Goal: Information Seeking & Learning: Get advice/opinions

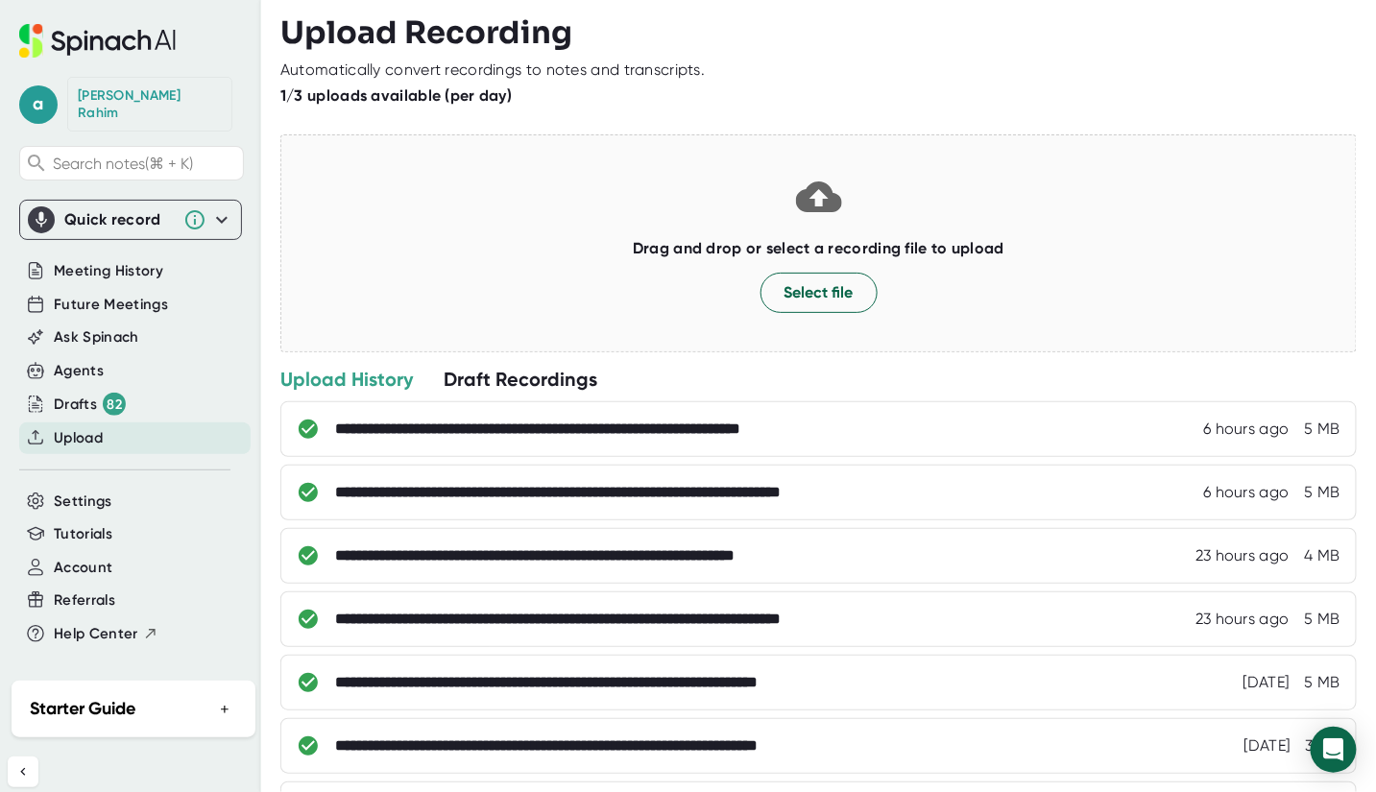
click at [95, 427] on span "Upload" at bounding box center [78, 438] width 49 height 22
click at [103, 327] on span "Ask Spinach" at bounding box center [96, 338] width 85 height 22
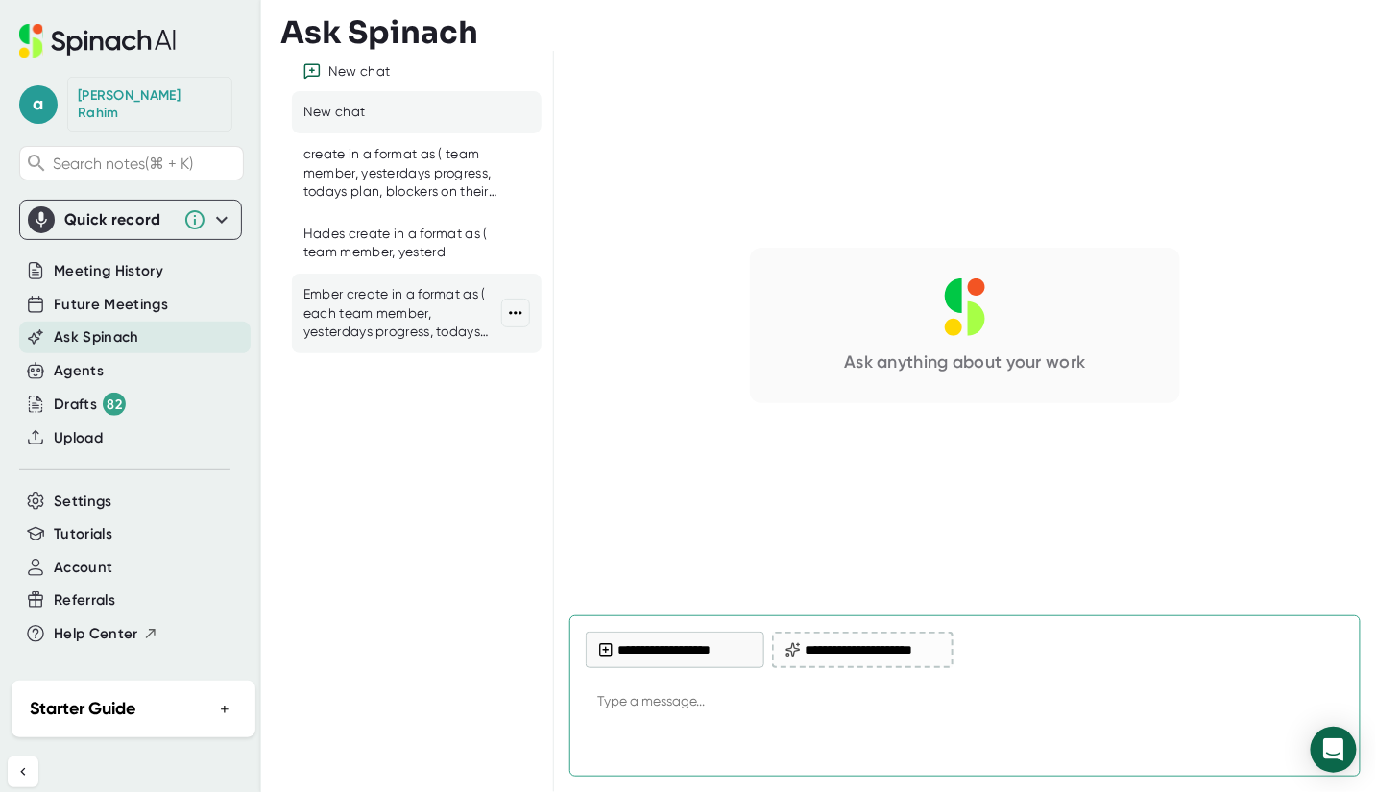
click at [404, 312] on div "Ember create in a format as ( each team member, yesterdays progress, todays pla…" at bounding box center [402, 313] width 198 height 57
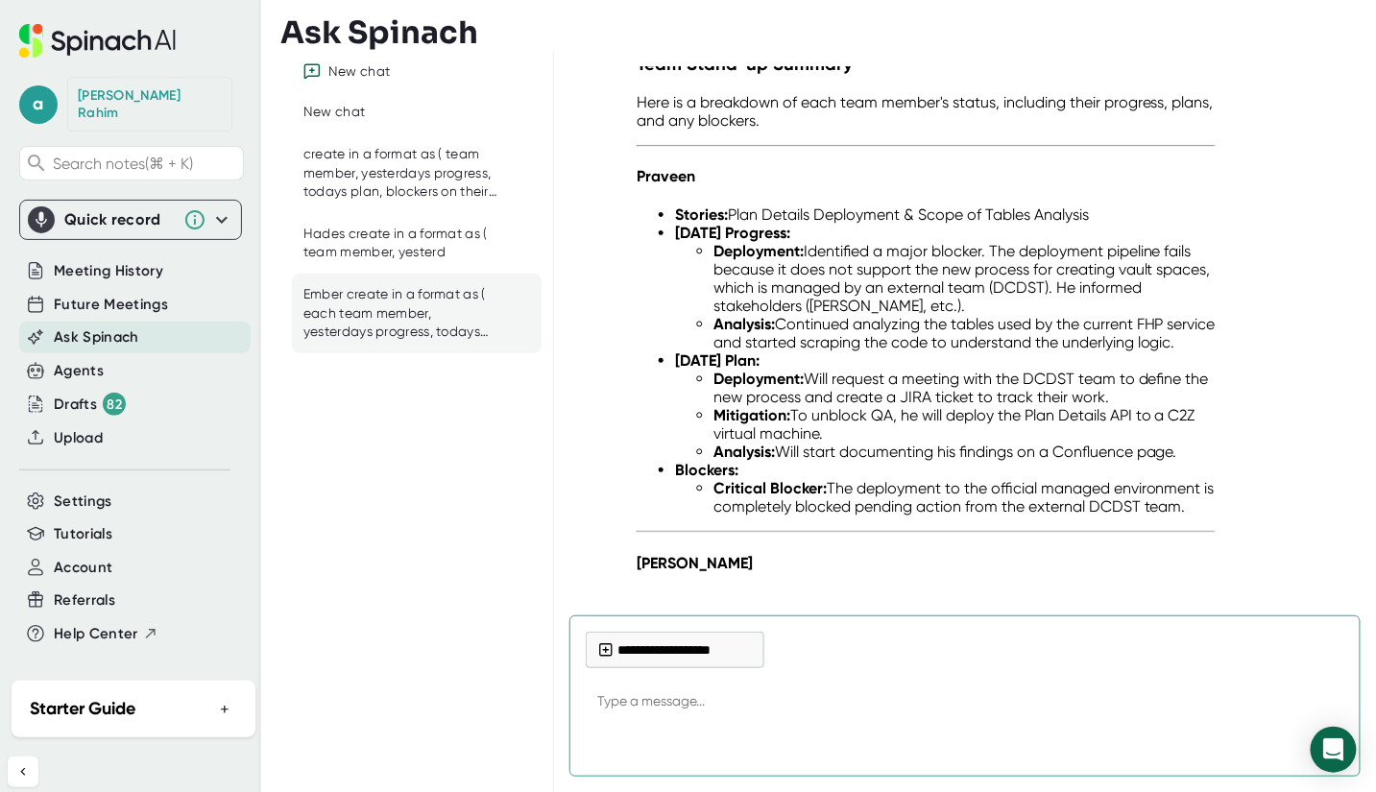
scroll to position [6928, 0]
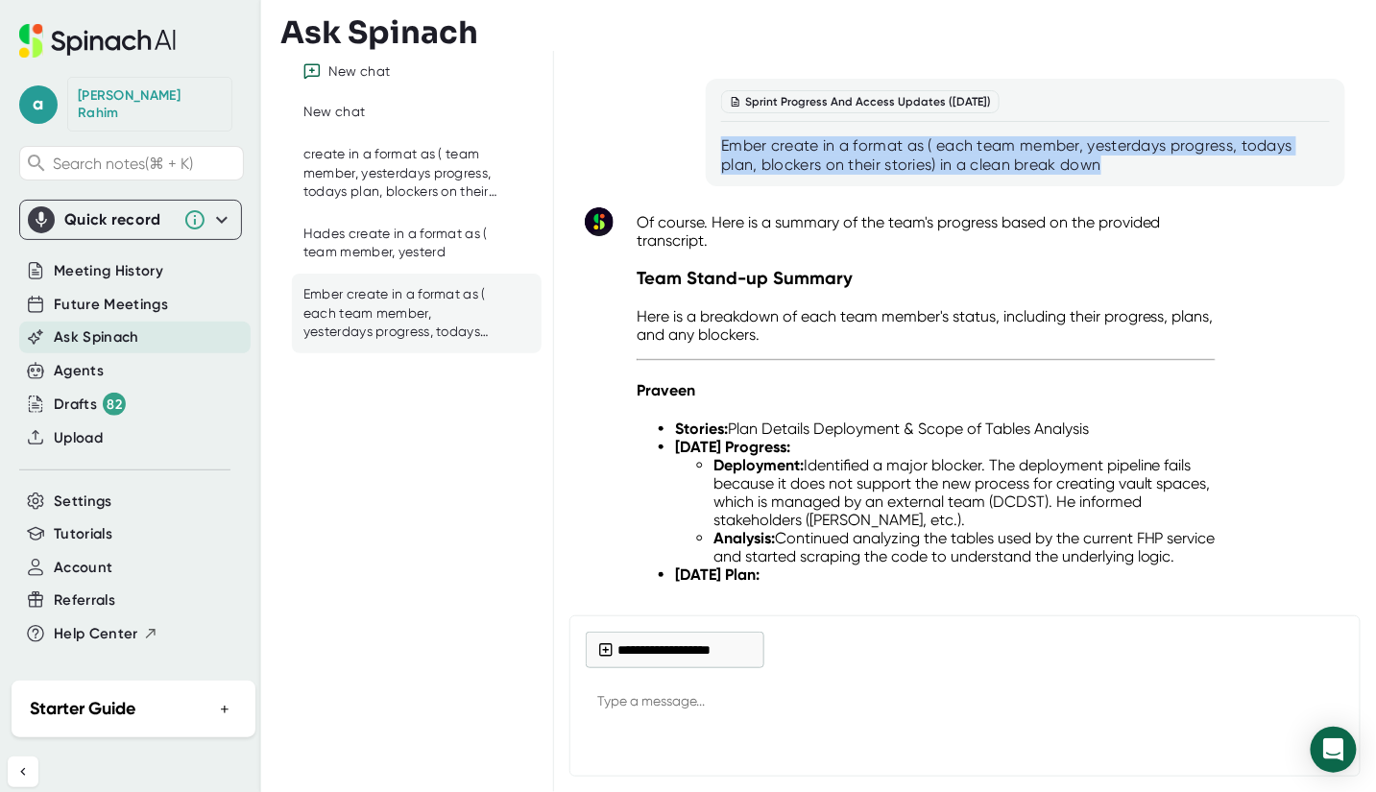
drag, startPoint x: 719, startPoint y: 269, endPoint x: 1119, endPoint y: 296, distance: 400.4
click at [1119, 175] on div "Ember create in a format as ( each team member, yesterdays progress, todays pla…" at bounding box center [1025, 155] width 609 height 38
copy div "Ember create in a format as ( each team member, yesterdays progress, todays pla…"
type textarea "x"
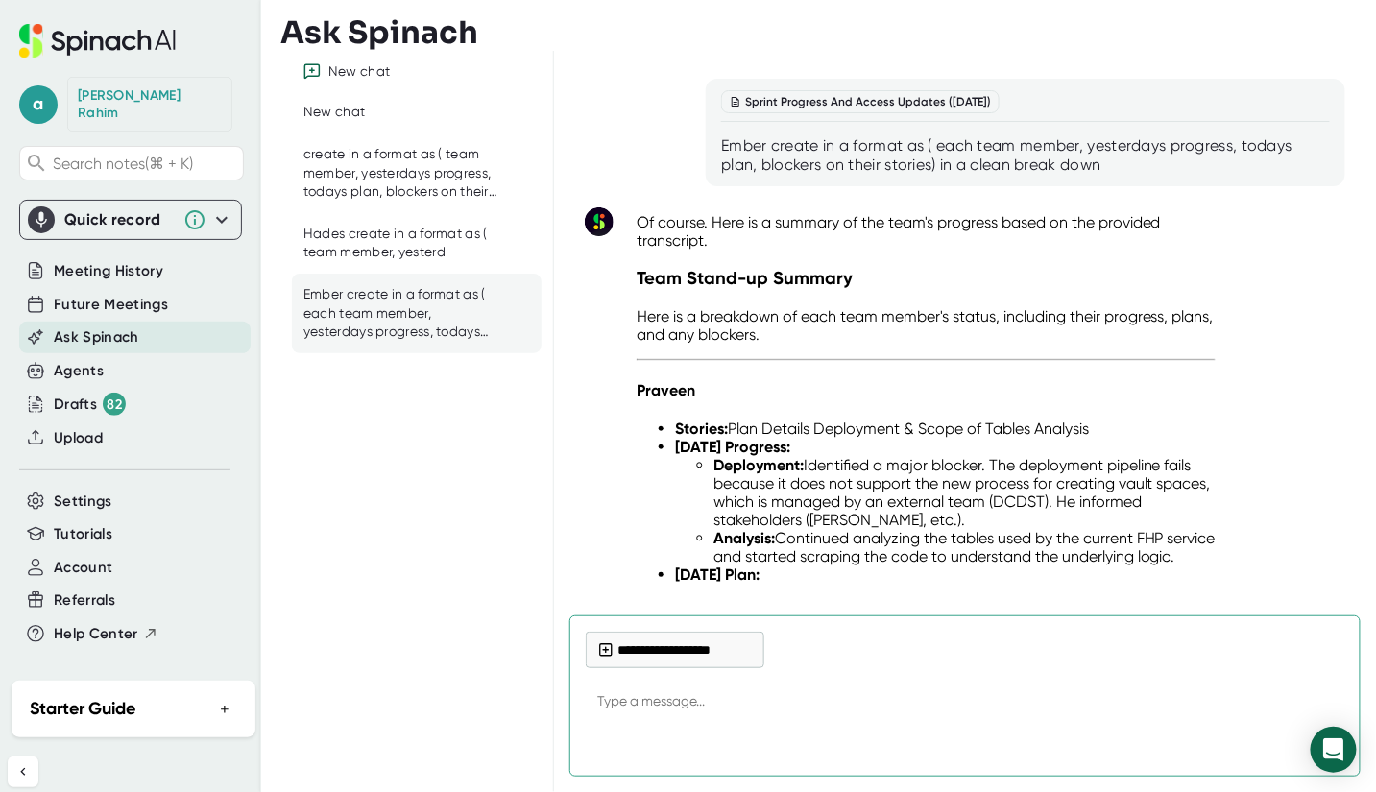
click at [657, 704] on textarea at bounding box center [965, 703] width 759 height 46
paste textarea "Ember create in a format as ( each team member, yesterdays progress, todays pla…"
type textarea "Ember create in a format as ( each team member, yesterdays progress, todays pla…"
type textarea "x"
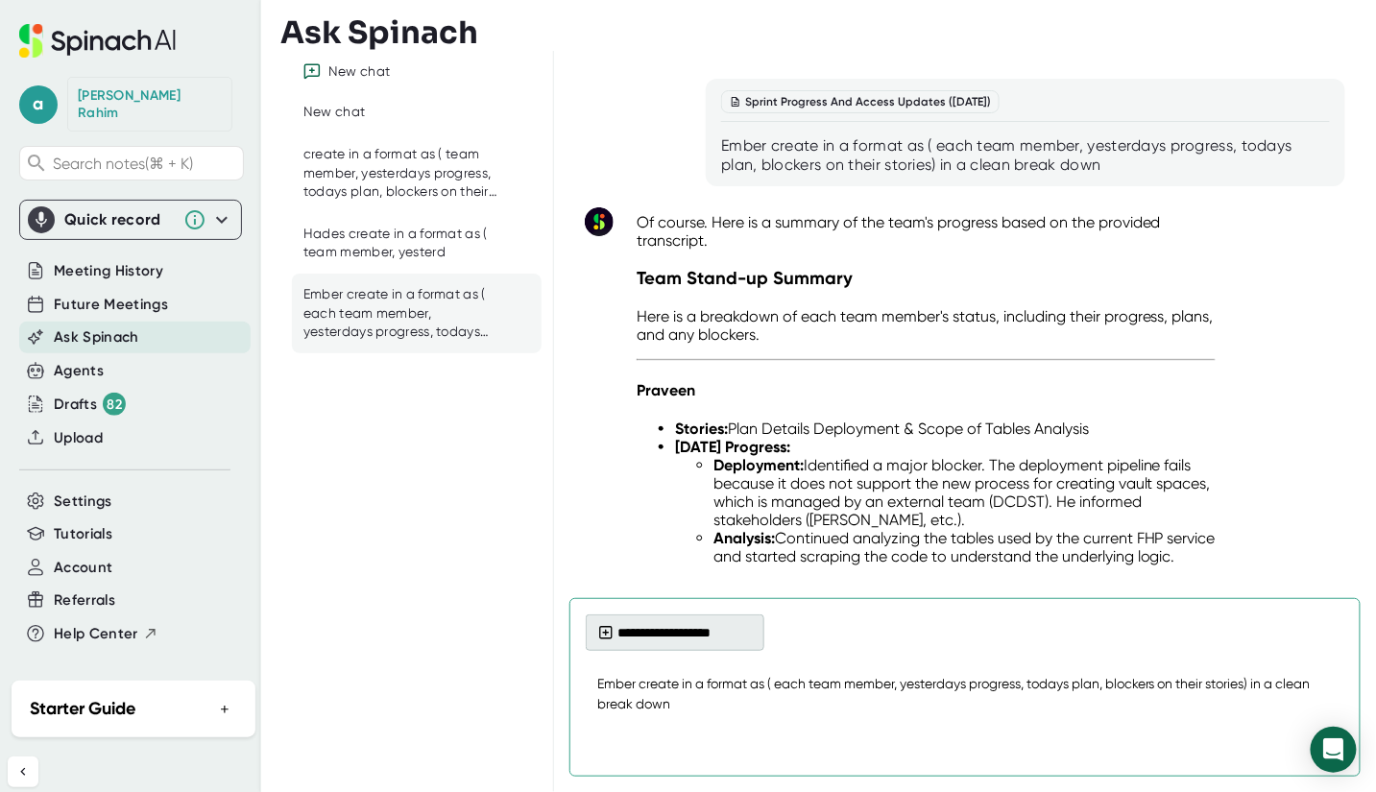
type textarea "Ember create in a format as ( each team member, yesterdays progress, todays pla…"
click at [673, 632] on button "**********" at bounding box center [675, 633] width 179 height 36
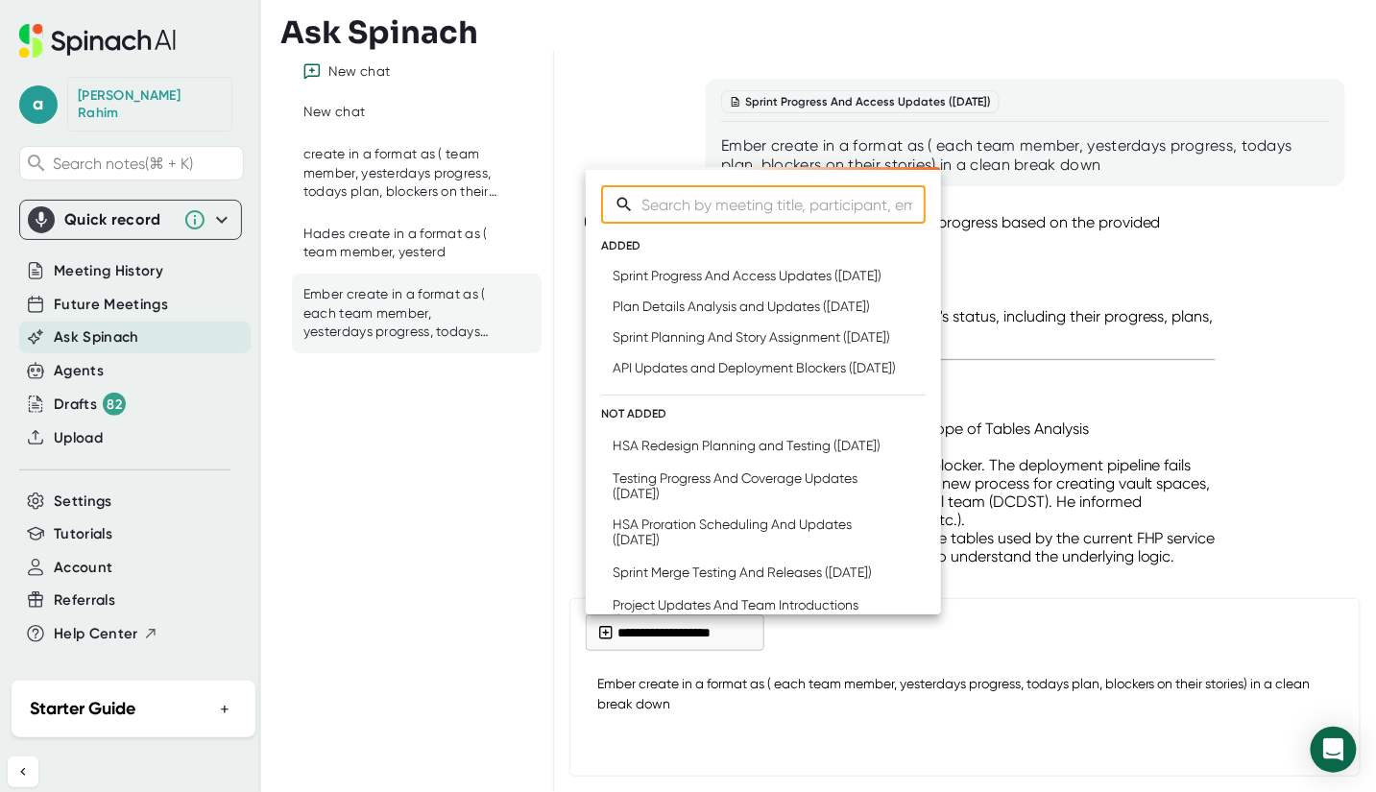
type textarea "x"
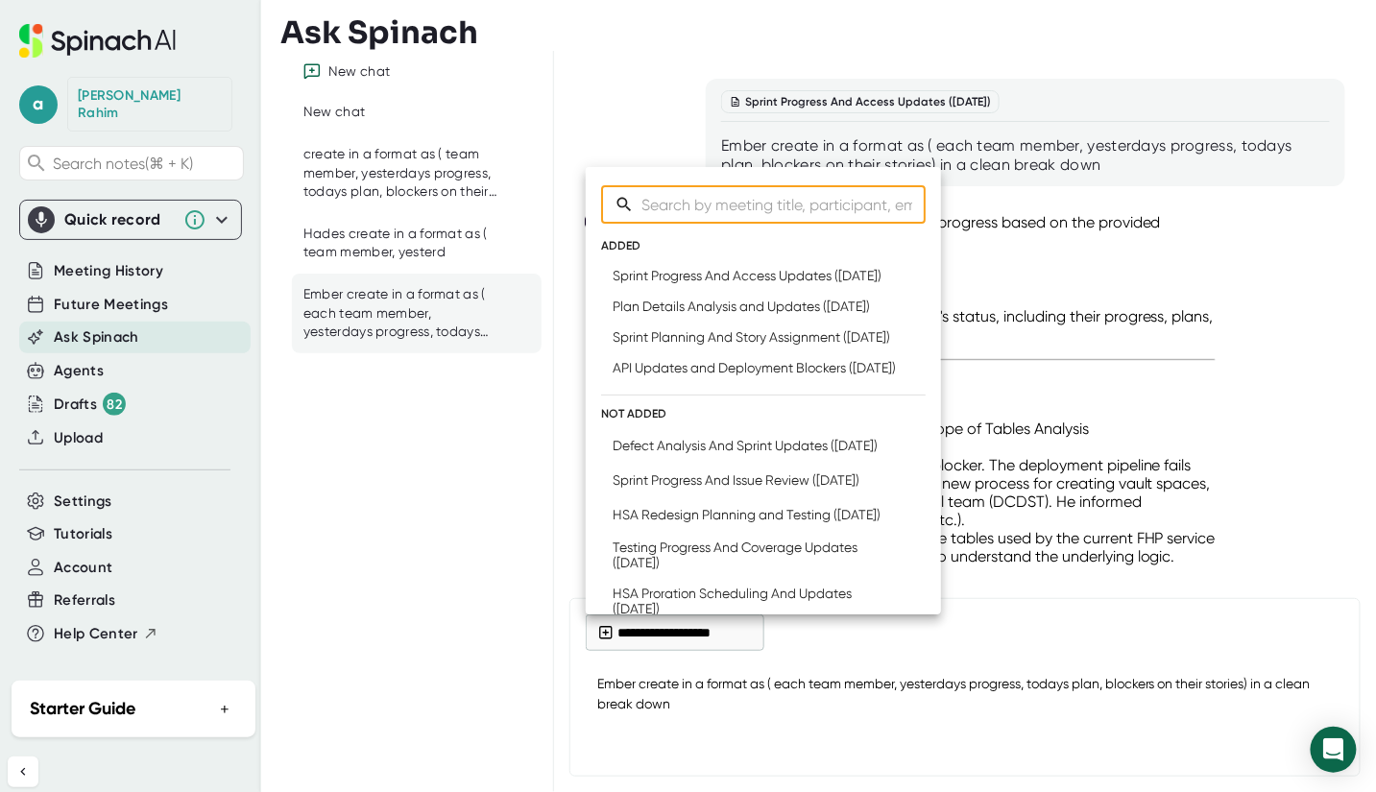
click at [79, 420] on div at bounding box center [688, 396] width 1376 height 792
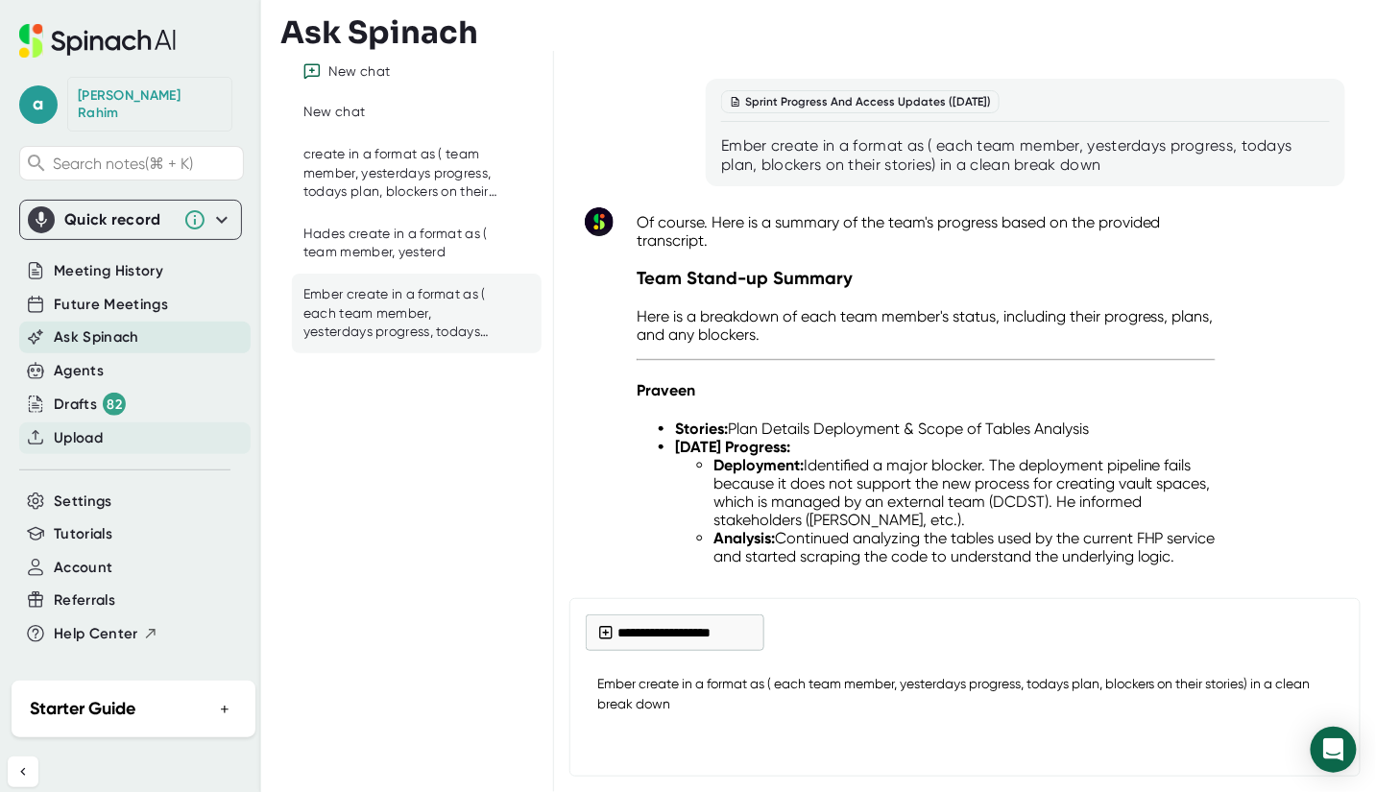
click at [103, 427] on span "Upload" at bounding box center [78, 438] width 49 height 22
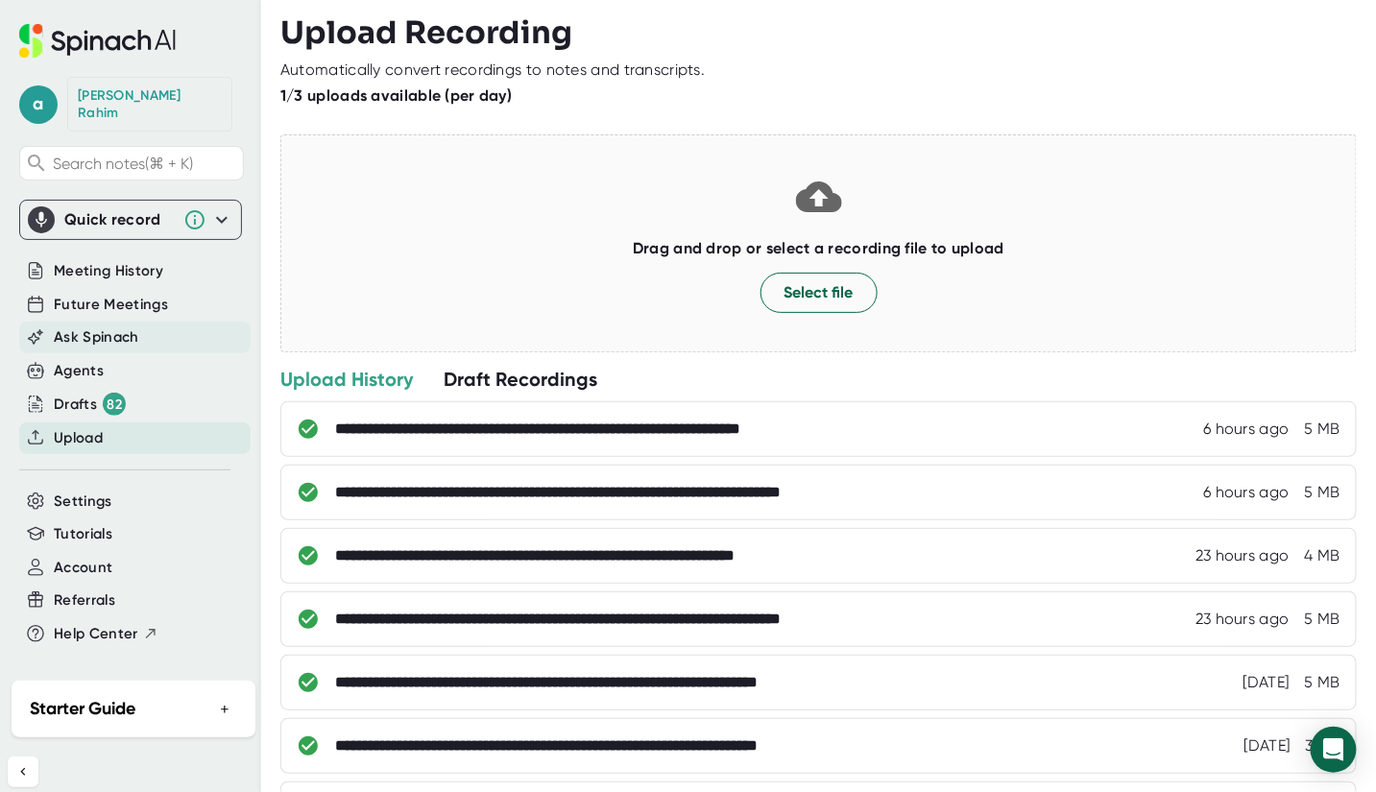
click at [106, 327] on span "Ask Spinach" at bounding box center [96, 338] width 85 height 22
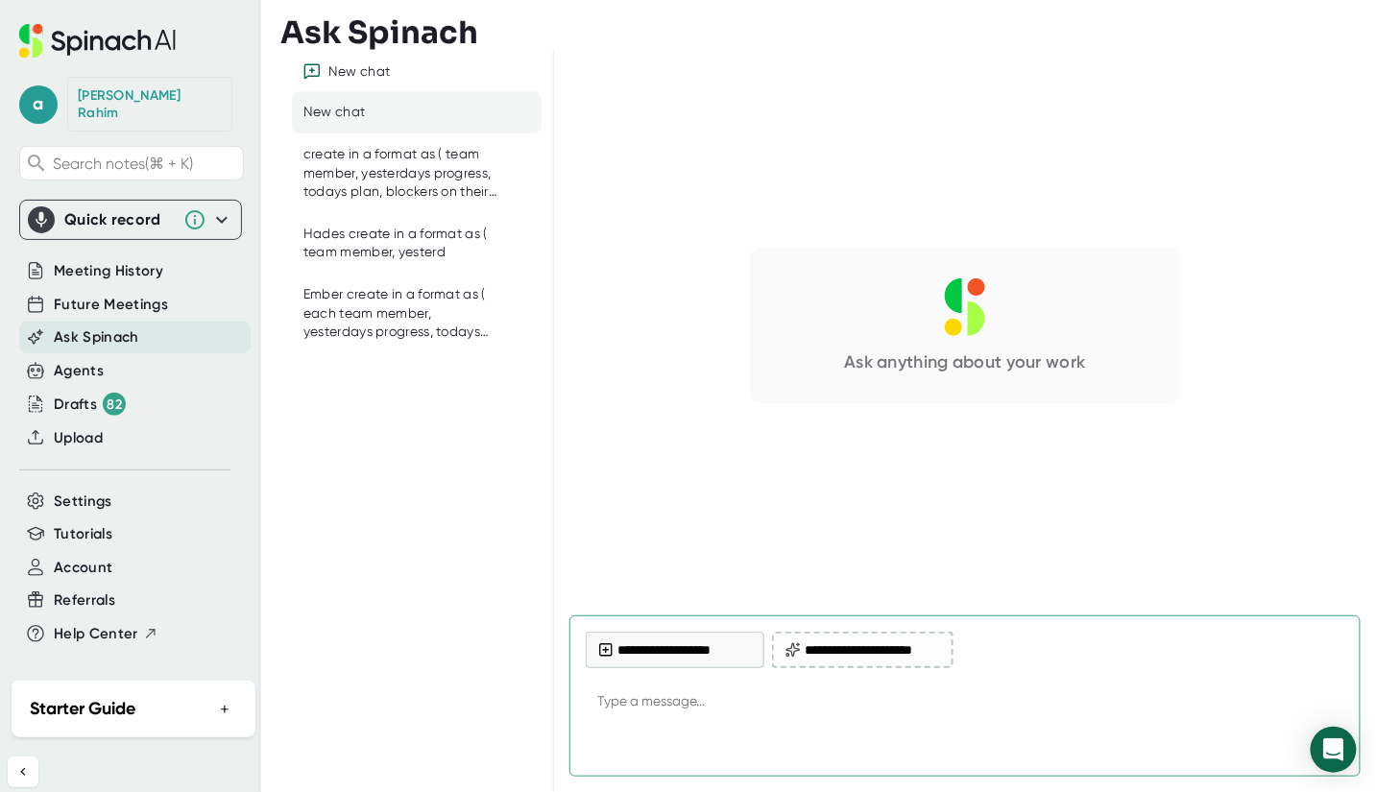
type textarea "Ember create in a format as ( each team member, yesterdays progress, todays pla…"
type textarea "x"
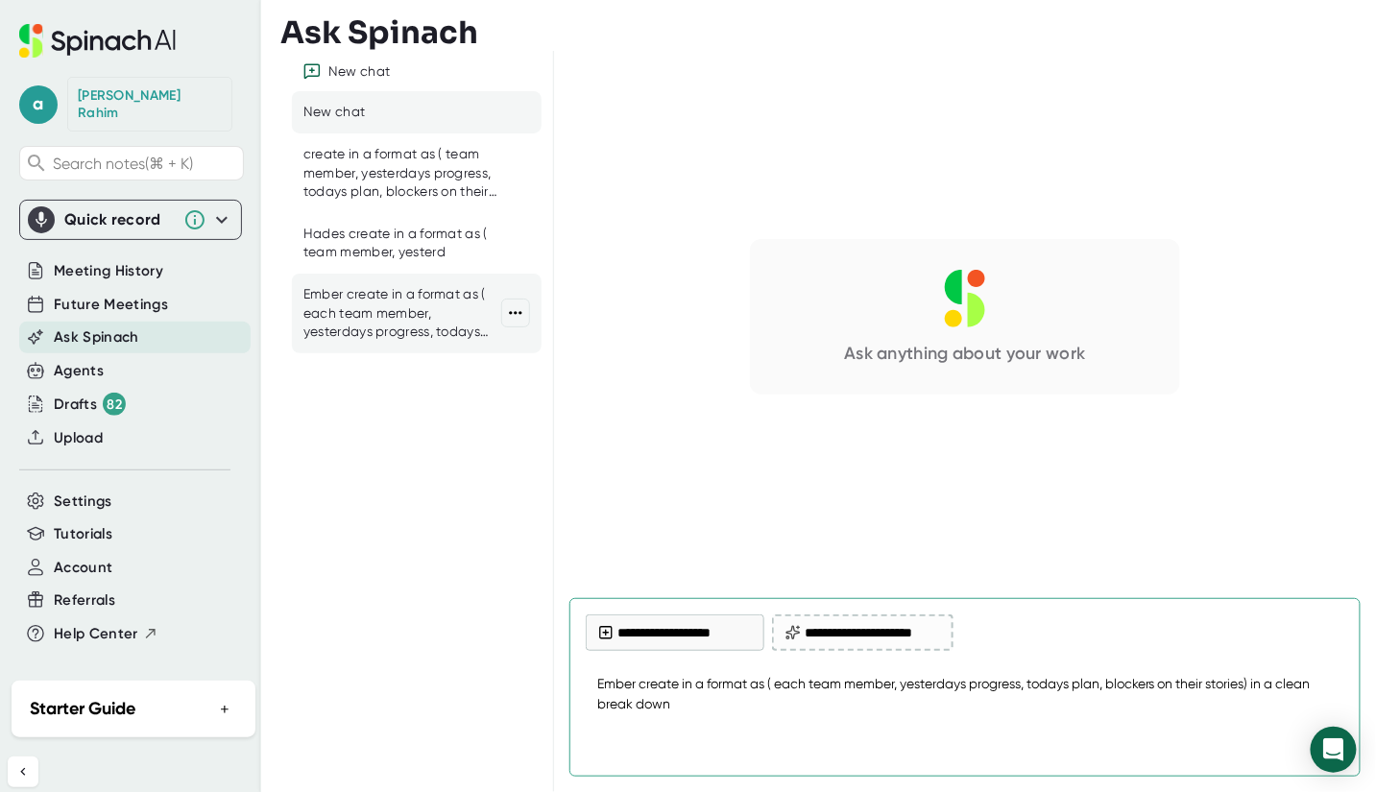
type textarea "Ember create in a format as ( each team member, yesterdays progress, todays pla…"
click at [398, 349] on div "Ember create in a format as ( each team member, yesterdays progress, todays pla…" at bounding box center [417, 314] width 250 height 80
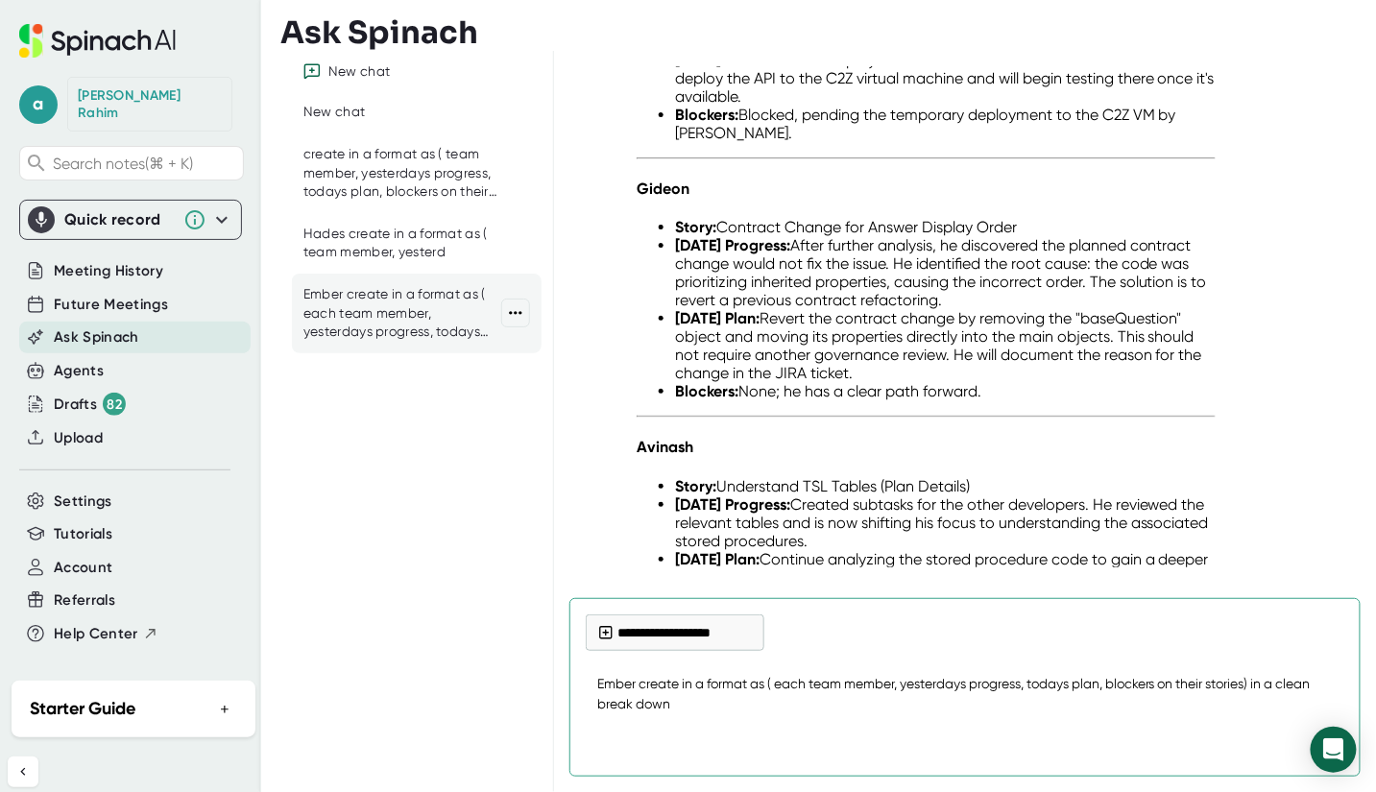
scroll to position [8888, 0]
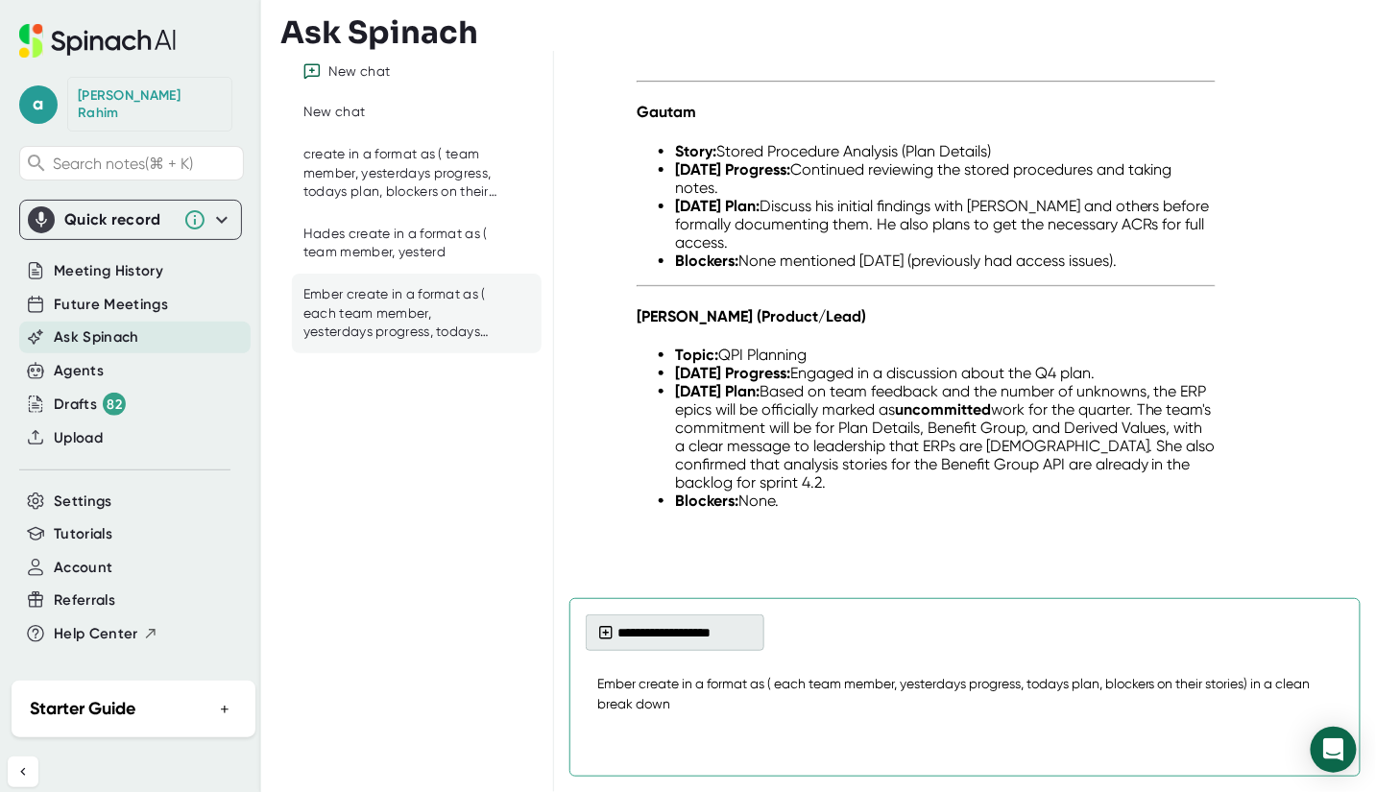
click at [719, 623] on button "**********" at bounding box center [675, 633] width 179 height 36
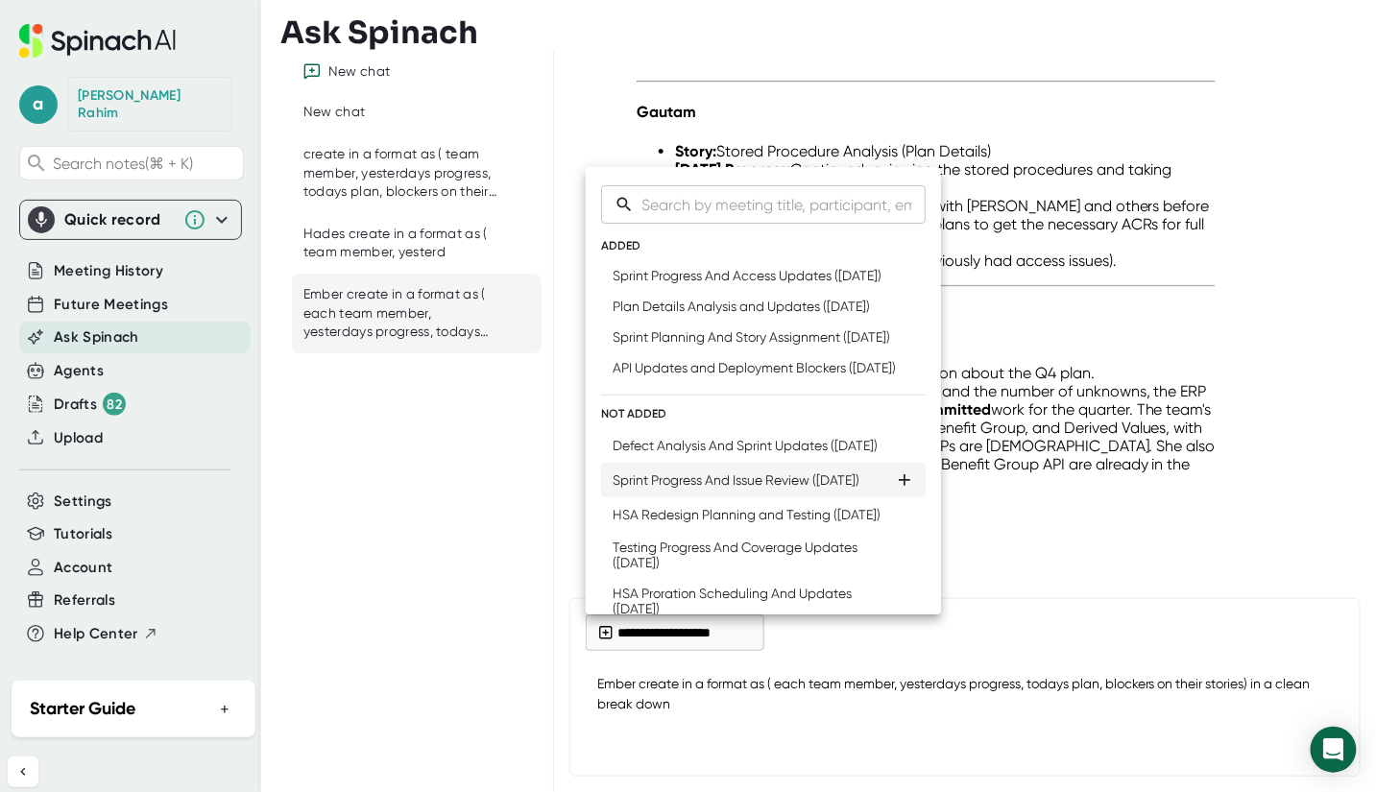
click at [706, 488] on div "Sprint Progress And Issue Review ([DATE])" at bounding box center [736, 480] width 247 height 15
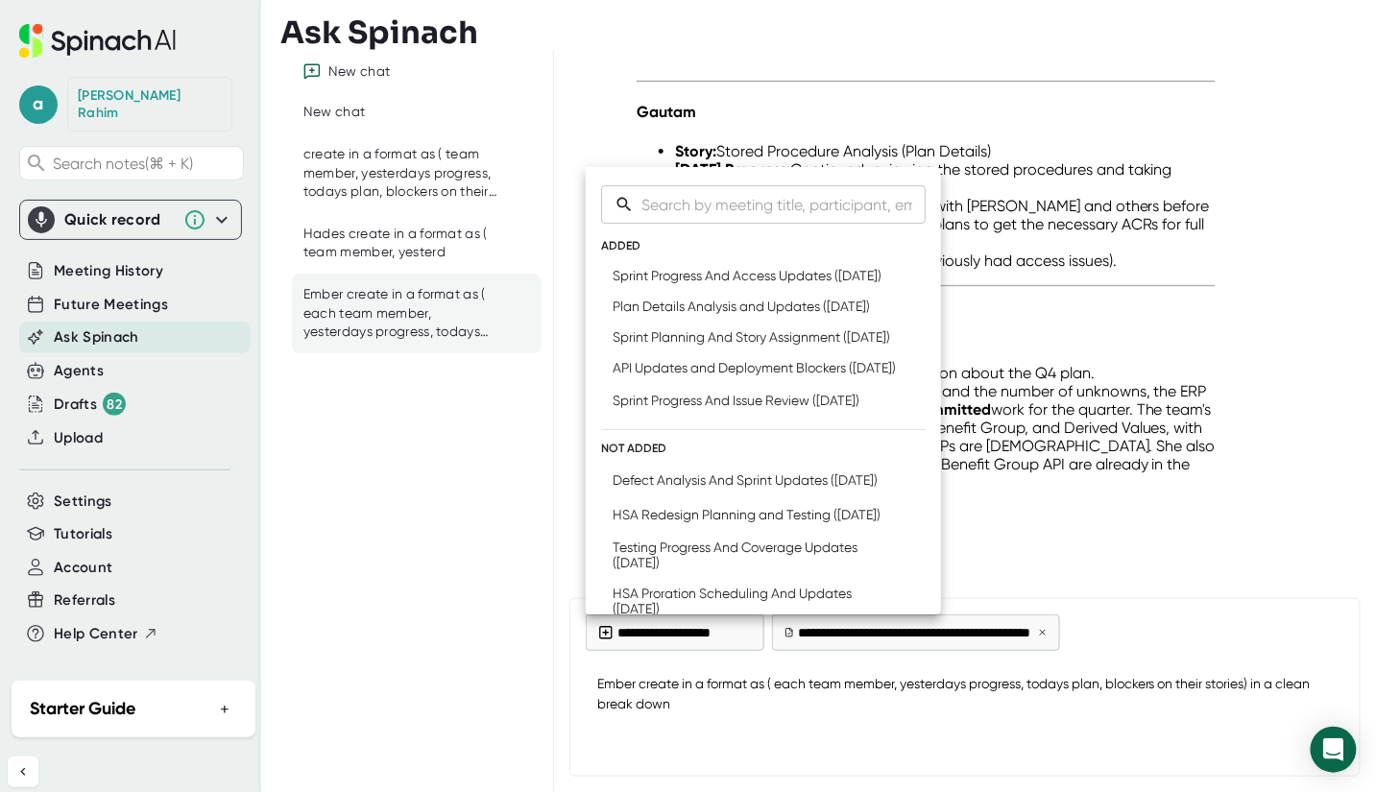
click at [1243, 725] on div at bounding box center [688, 396] width 1376 height 792
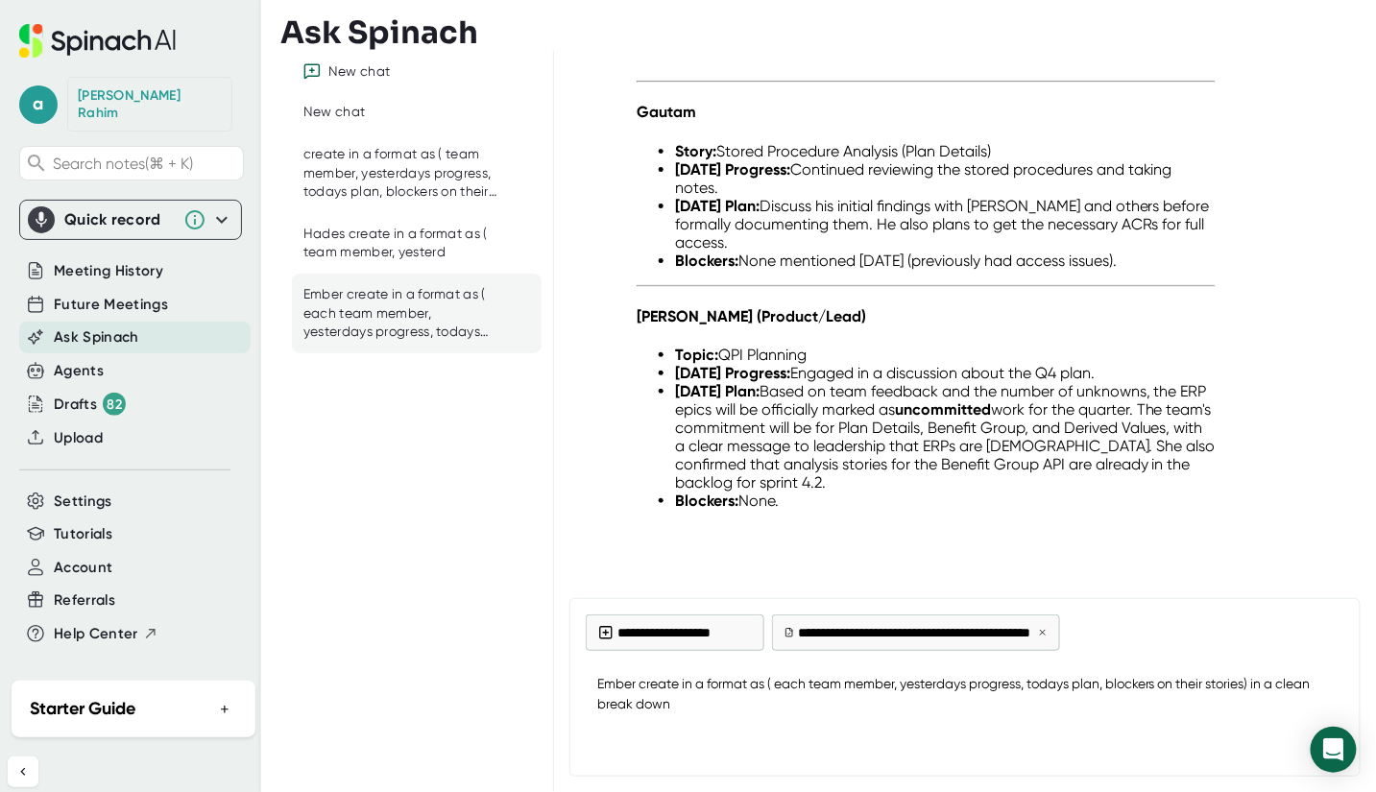
type textarea "x"
click at [1021, 720] on textarea "Ember create in a format as ( each team member, yesterdays progress, todays pla…" at bounding box center [965, 694] width 759 height 63
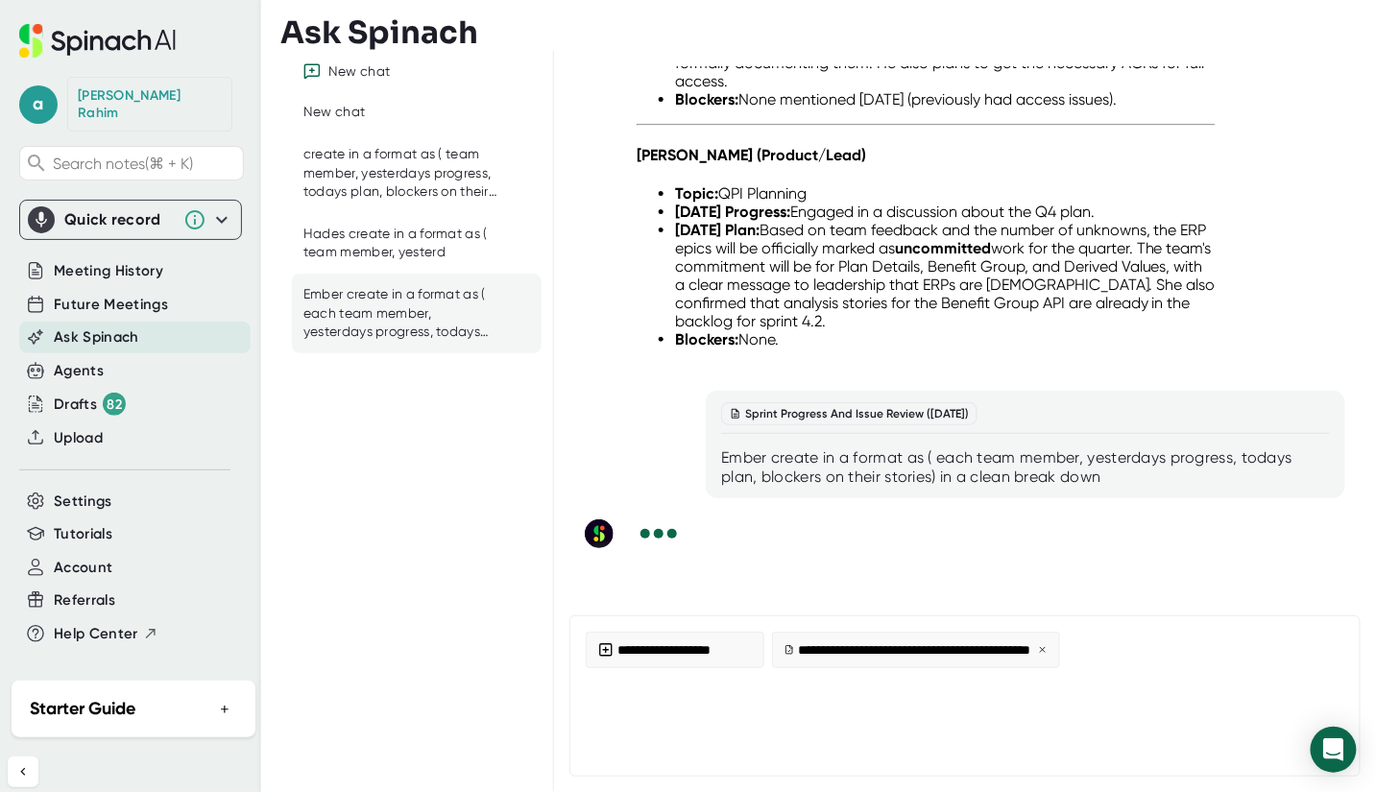
scroll to position [9136, 0]
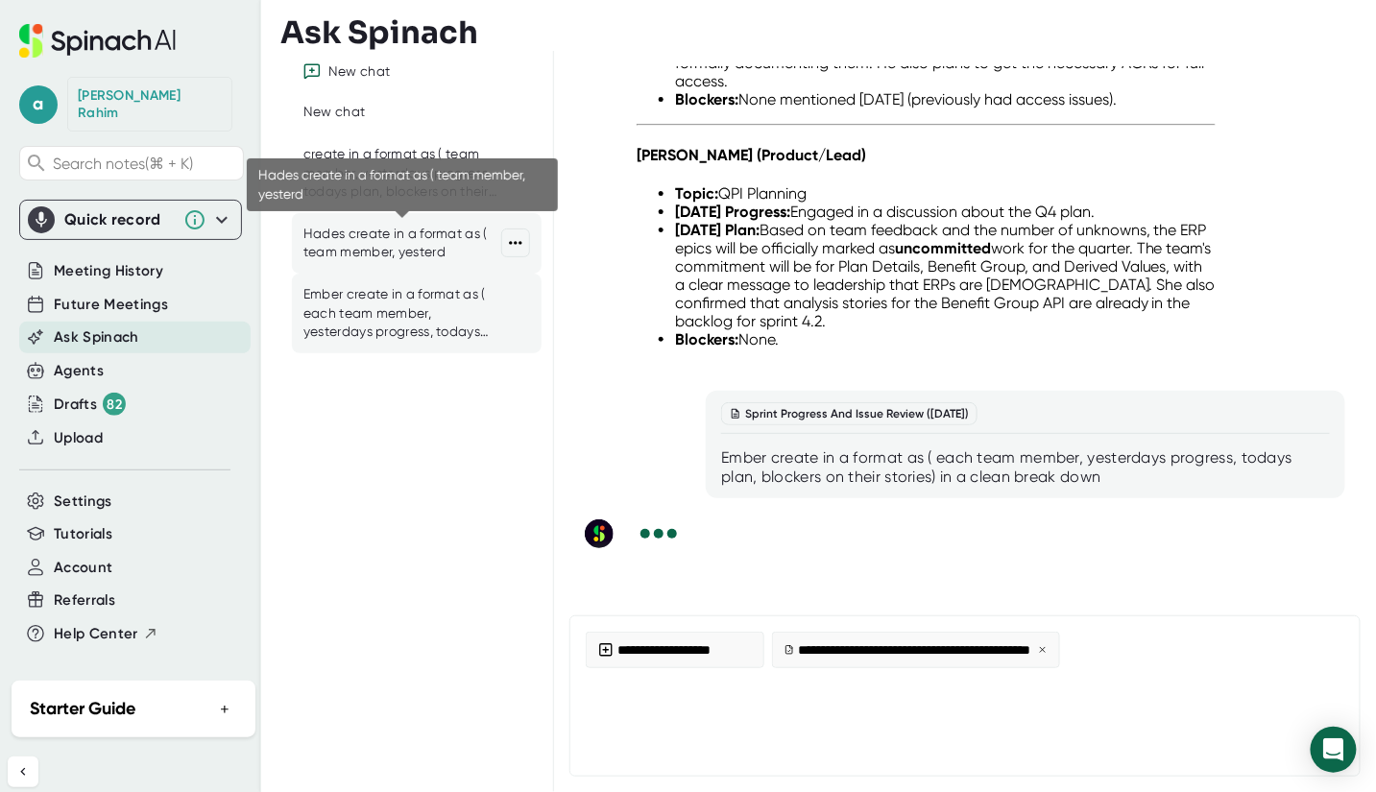
click at [420, 243] on div "Hades create in a format as ( team member, yesterd" at bounding box center [402, 243] width 198 height 37
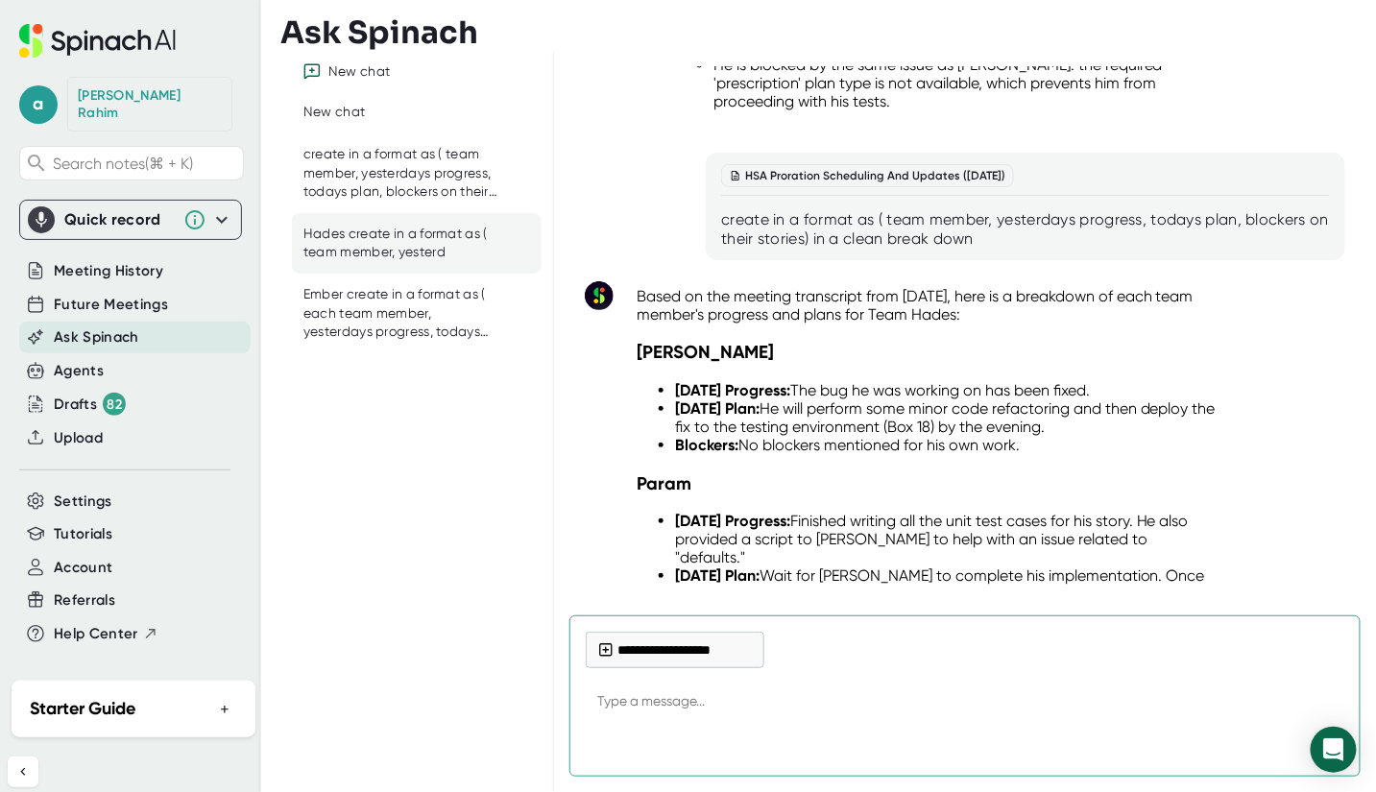
scroll to position [13881, 0]
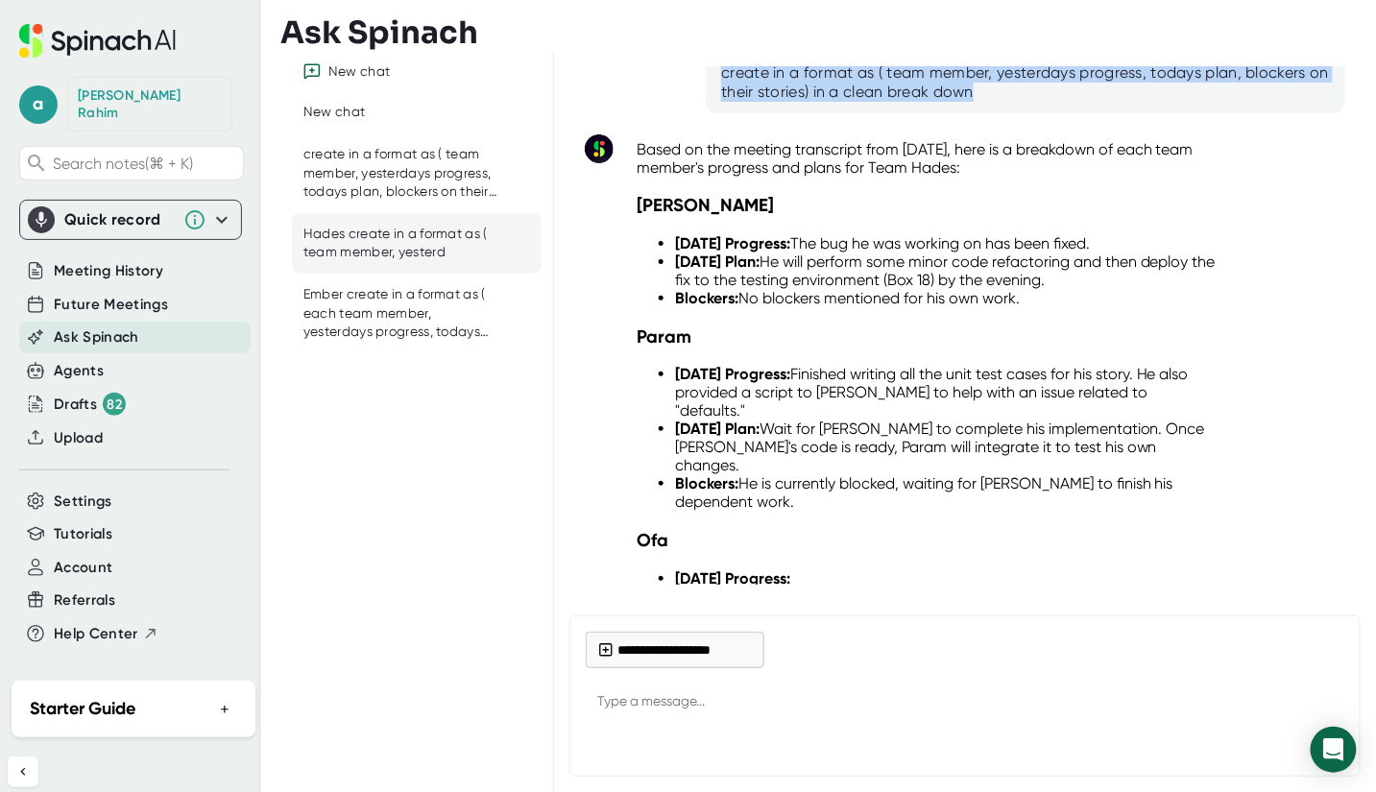
drag, startPoint x: 716, startPoint y: 171, endPoint x: 1019, endPoint y: 197, distance: 304.6
click at [1019, 113] on div "HSA Proration Scheduling And Updates ([DATE]) create in a format as ( team memb…" at bounding box center [1026, 60] width 640 height 108
copy div "create in a format as ( team member, yesterdays progress, todays plan, blockers…"
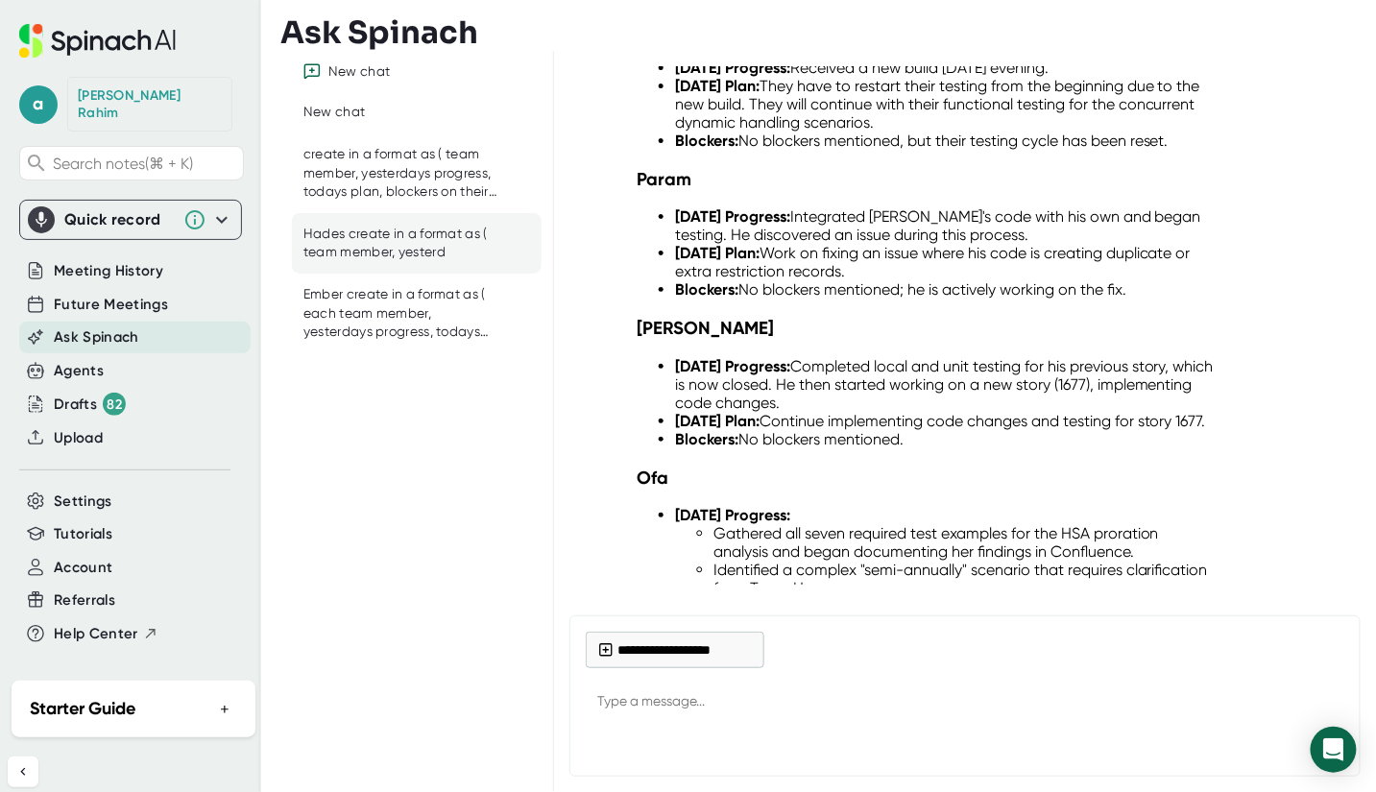
scroll to position [16513, 0]
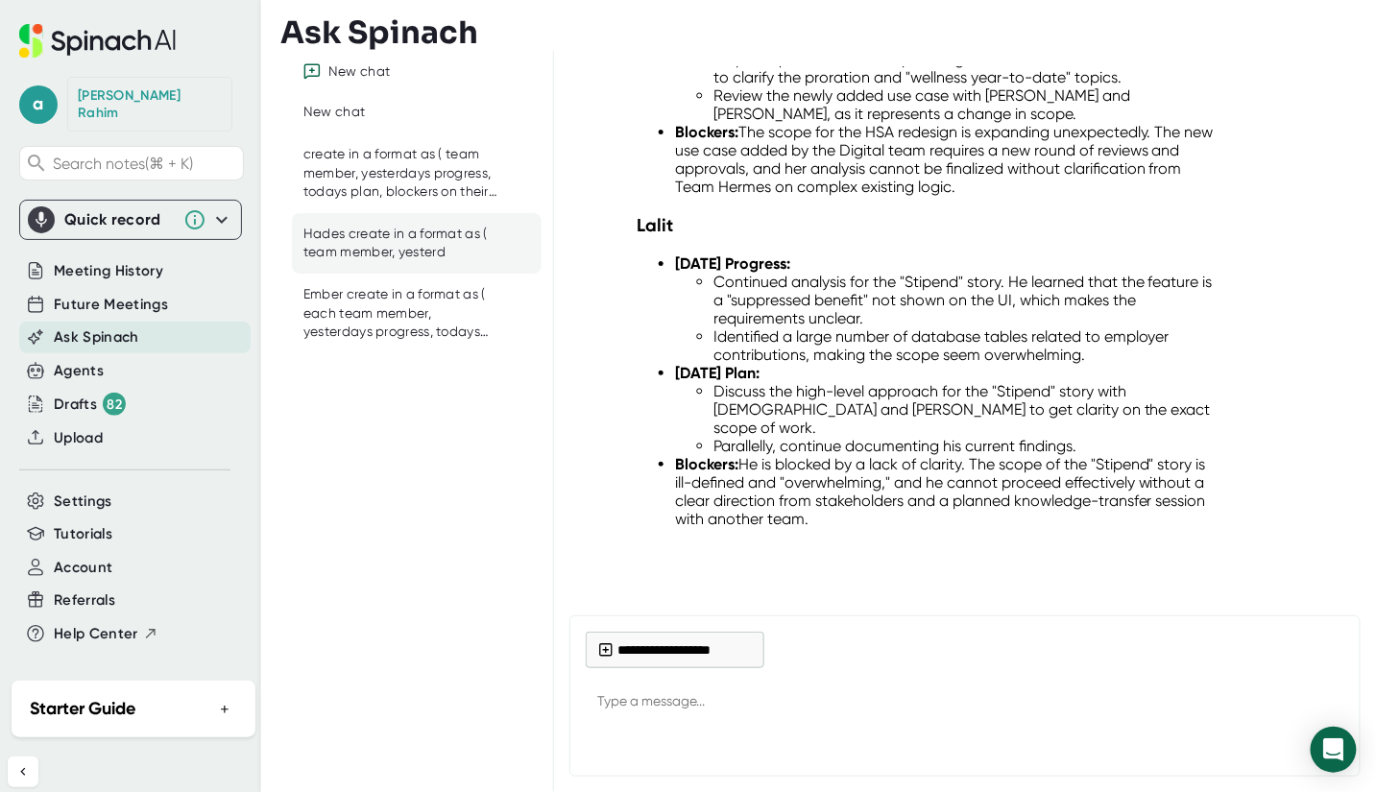
type textarea "x"
paste textarea "create in a format as ( team member, yesterdays progress, todays plan, blockers…"
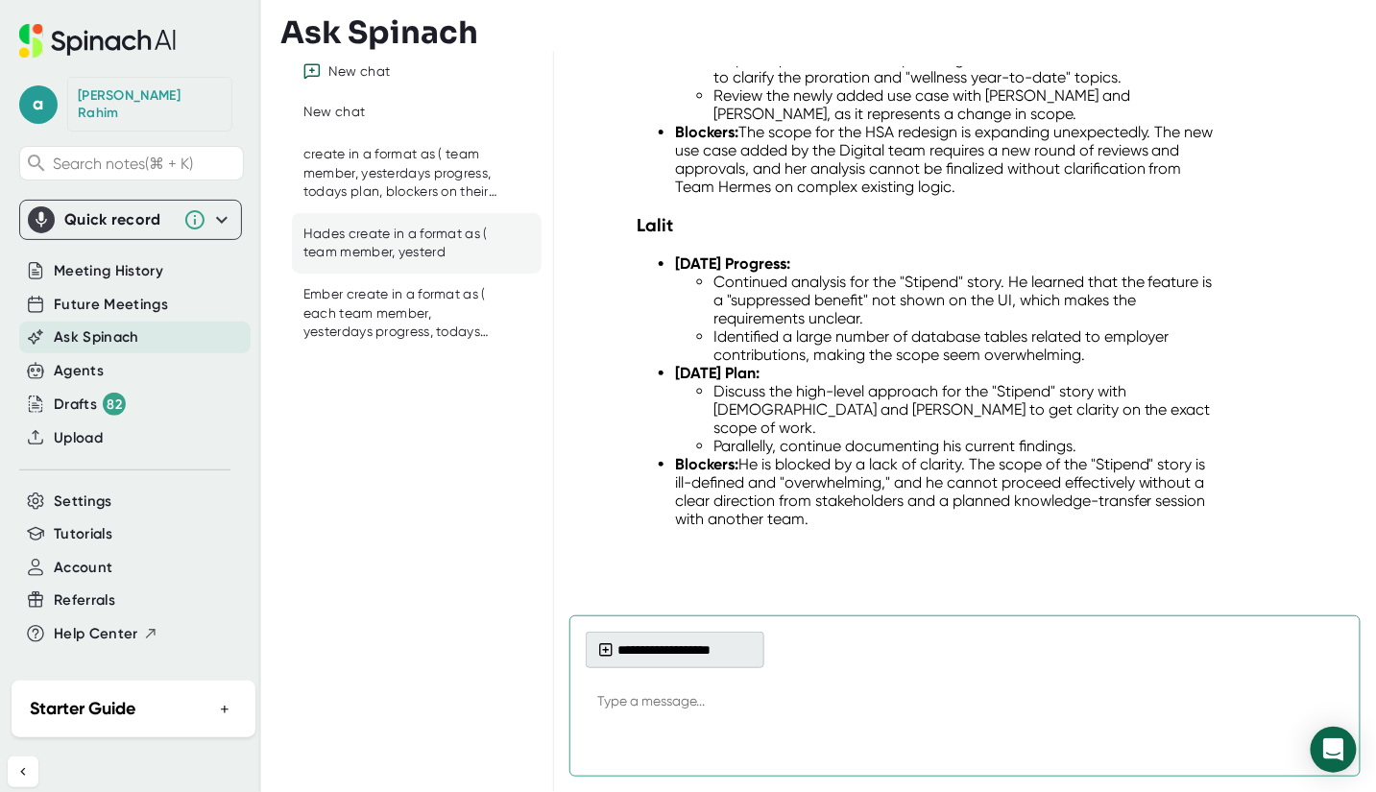
type textarea "create in a format as ( team member, yesterdays progress, todays plan, blockers…"
type textarea "x"
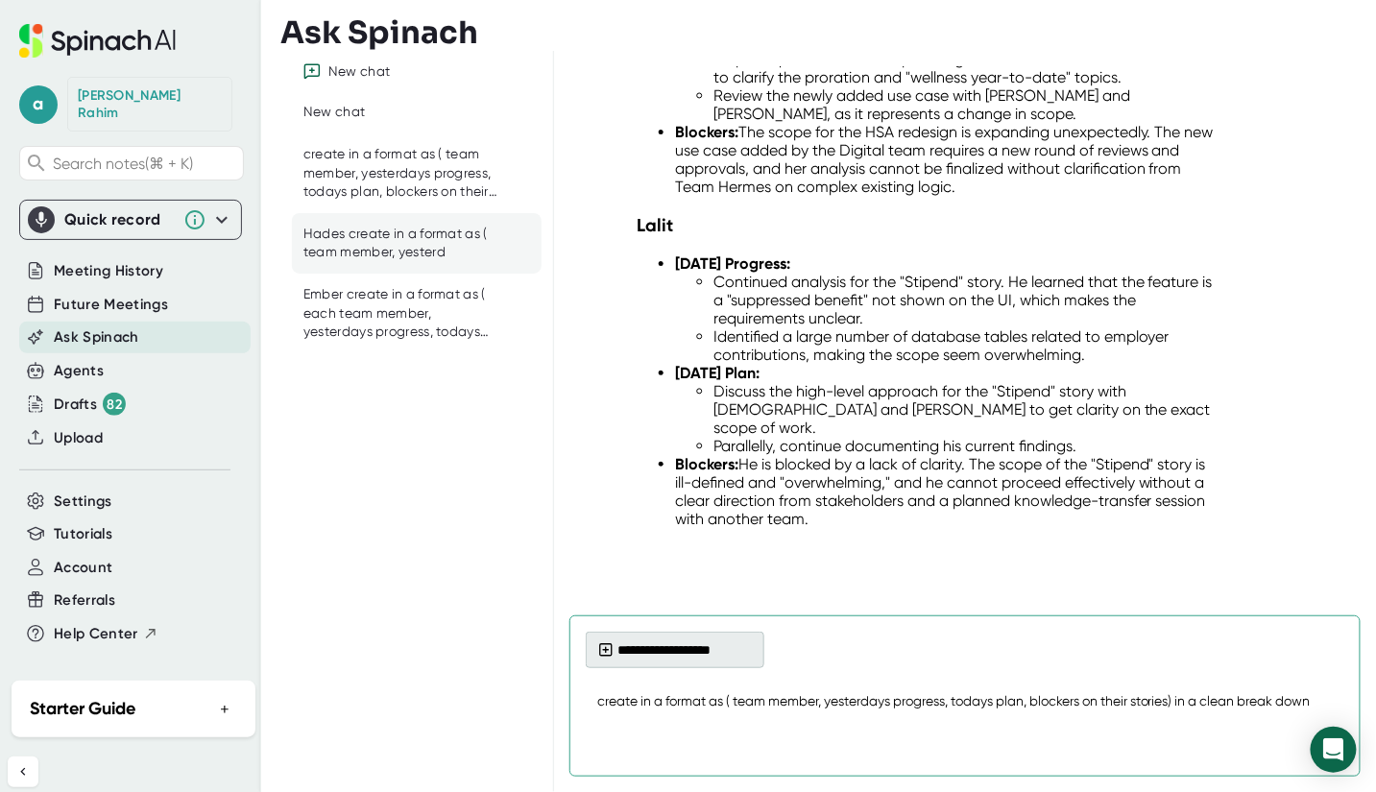
type textarea "create in a format as ( team member, yesterdays progress, todays plan, blockers…"
click at [610, 653] on icon at bounding box center [605, 650] width 15 height 15
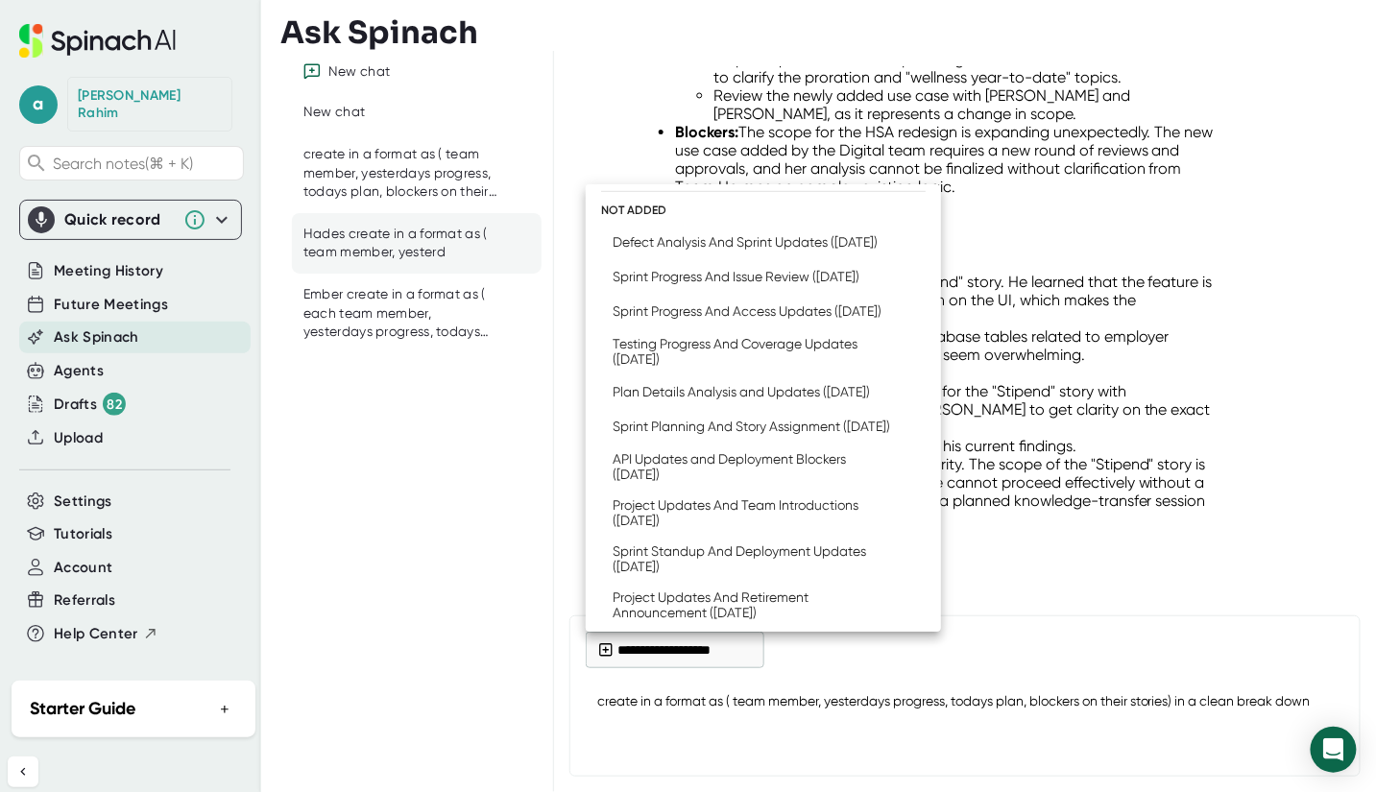
scroll to position [493, 0]
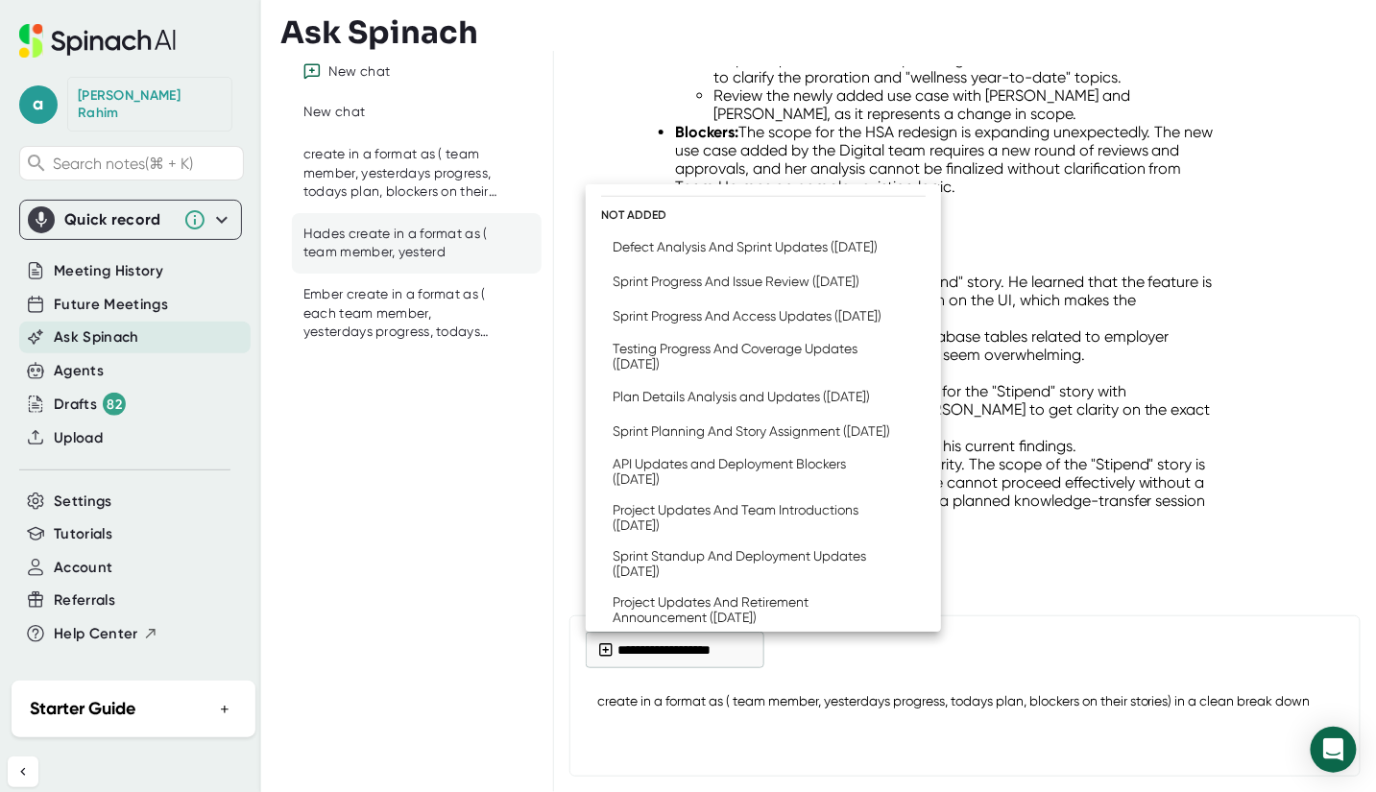
click at [740, 255] on div "Defect Analysis And Sprint Updates ([DATE])" at bounding box center [745, 246] width 265 height 15
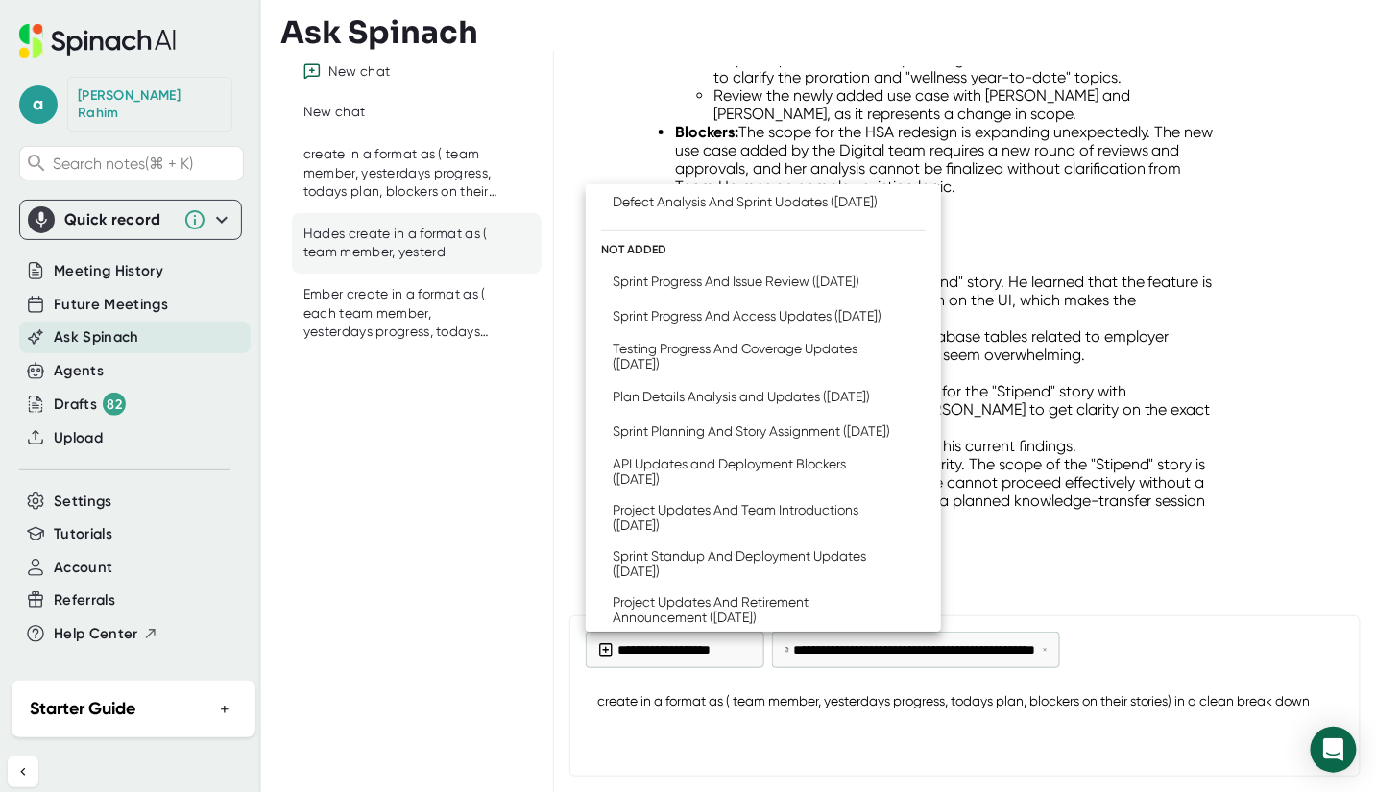
click at [1326, 699] on div at bounding box center [688, 396] width 1376 height 792
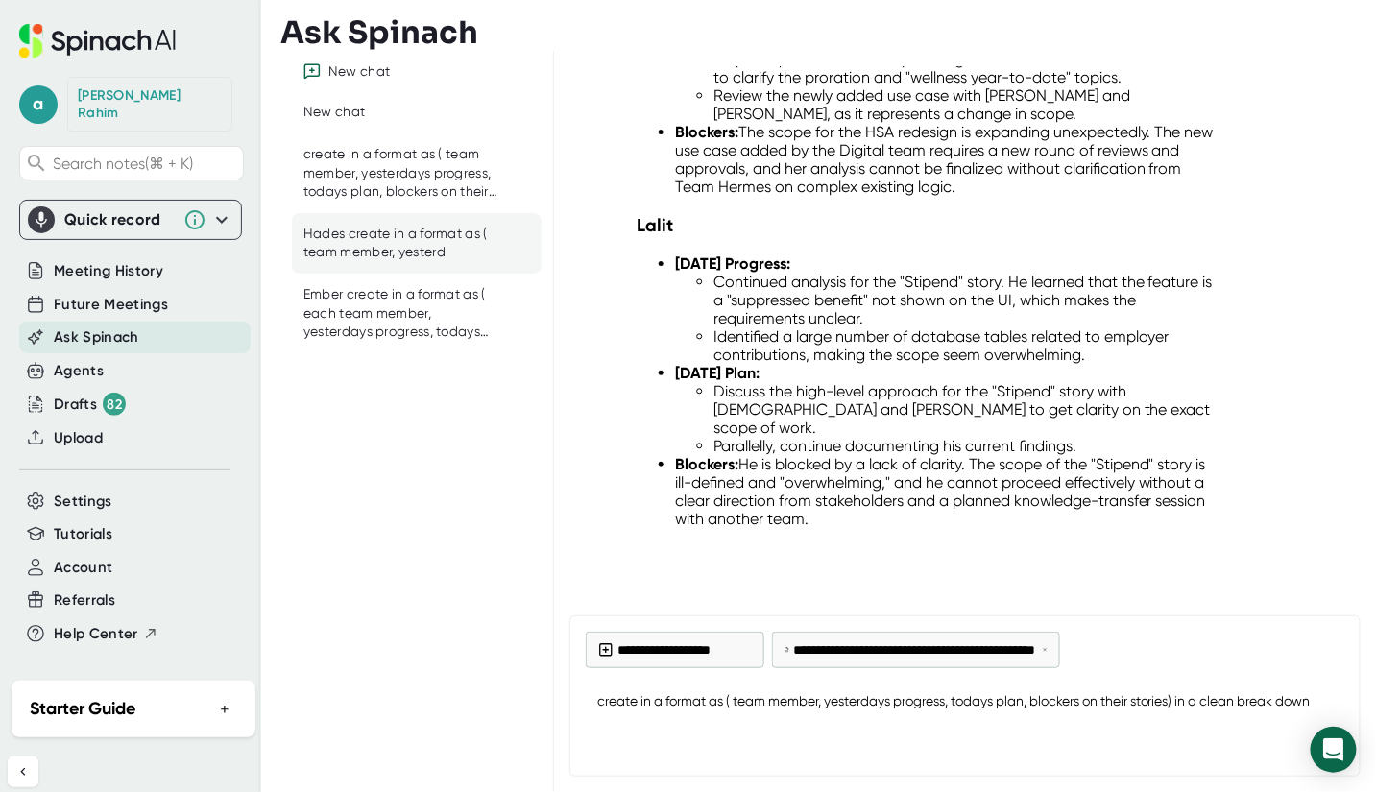
type textarea "x"
click at [1041, 703] on textarea "create in a format as ( team member, yesterdays progress, todays plan, blockers…" at bounding box center [965, 703] width 759 height 46
click at [1329, 701] on textarea "create in a format as ( team member, yesterdays progress, todays plan, blockers…" at bounding box center [965, 703] width 759 height 46
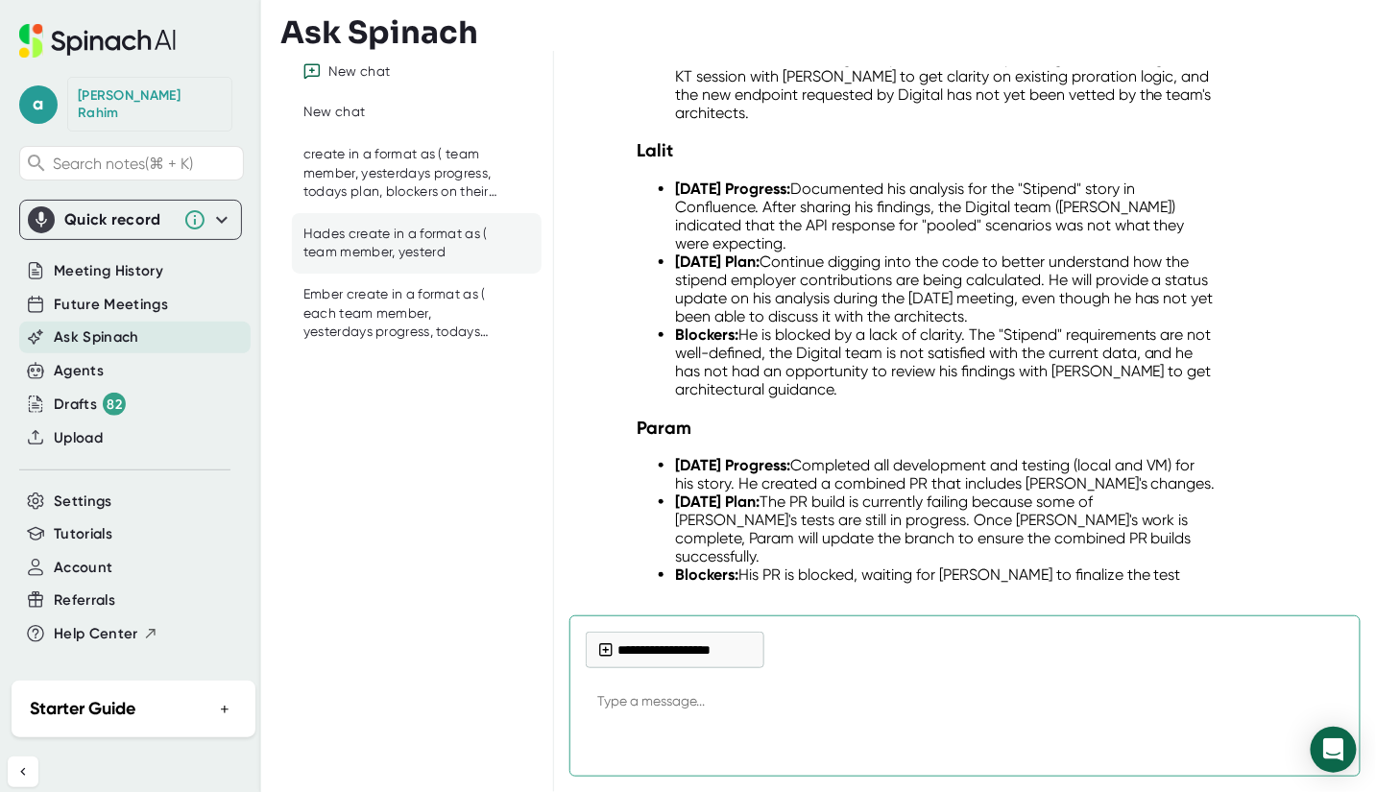
scroll to position [18338, 0]
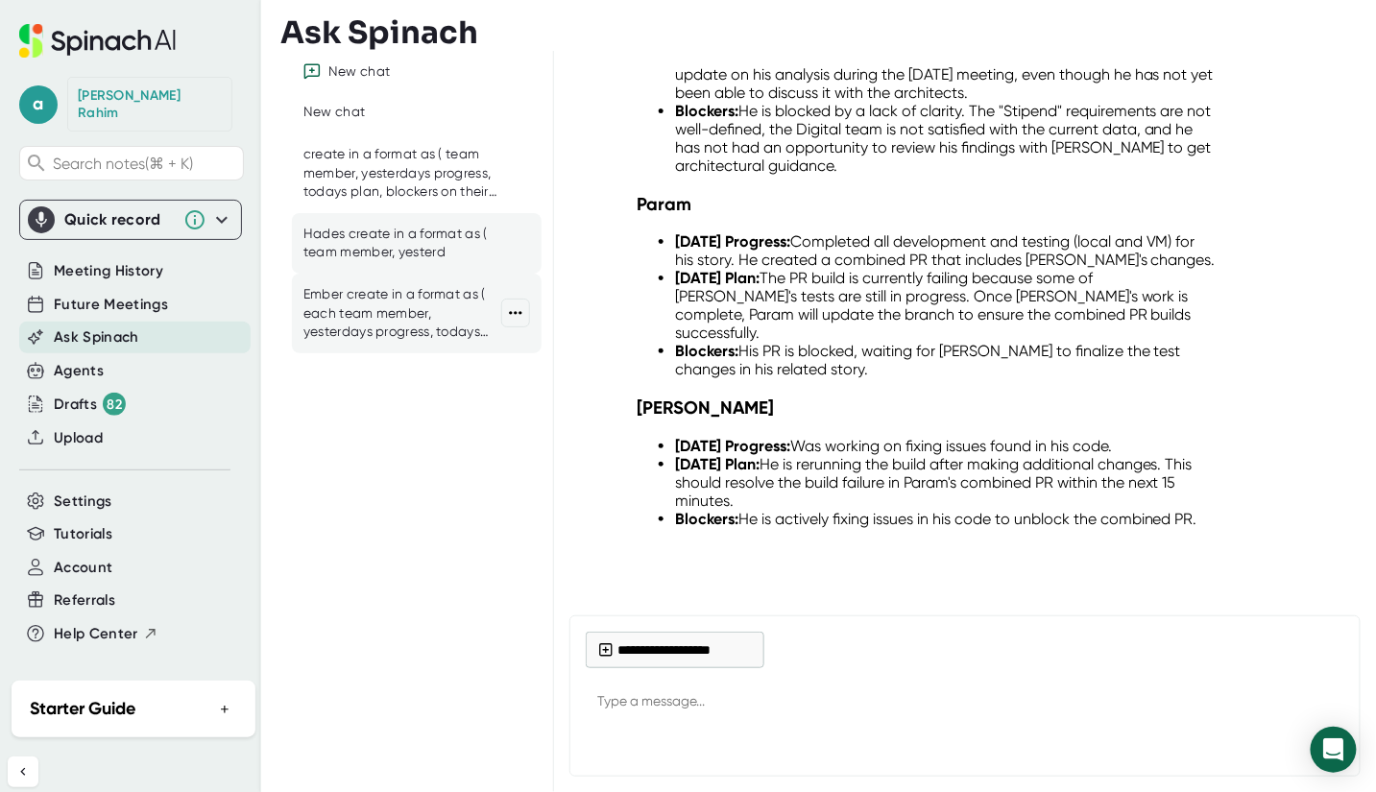
click at [372, 315] on div "Ember create in a format as ( each team member, yesterdays progress, todays pla…" at bounding box center [402, 313] width 198 height 57
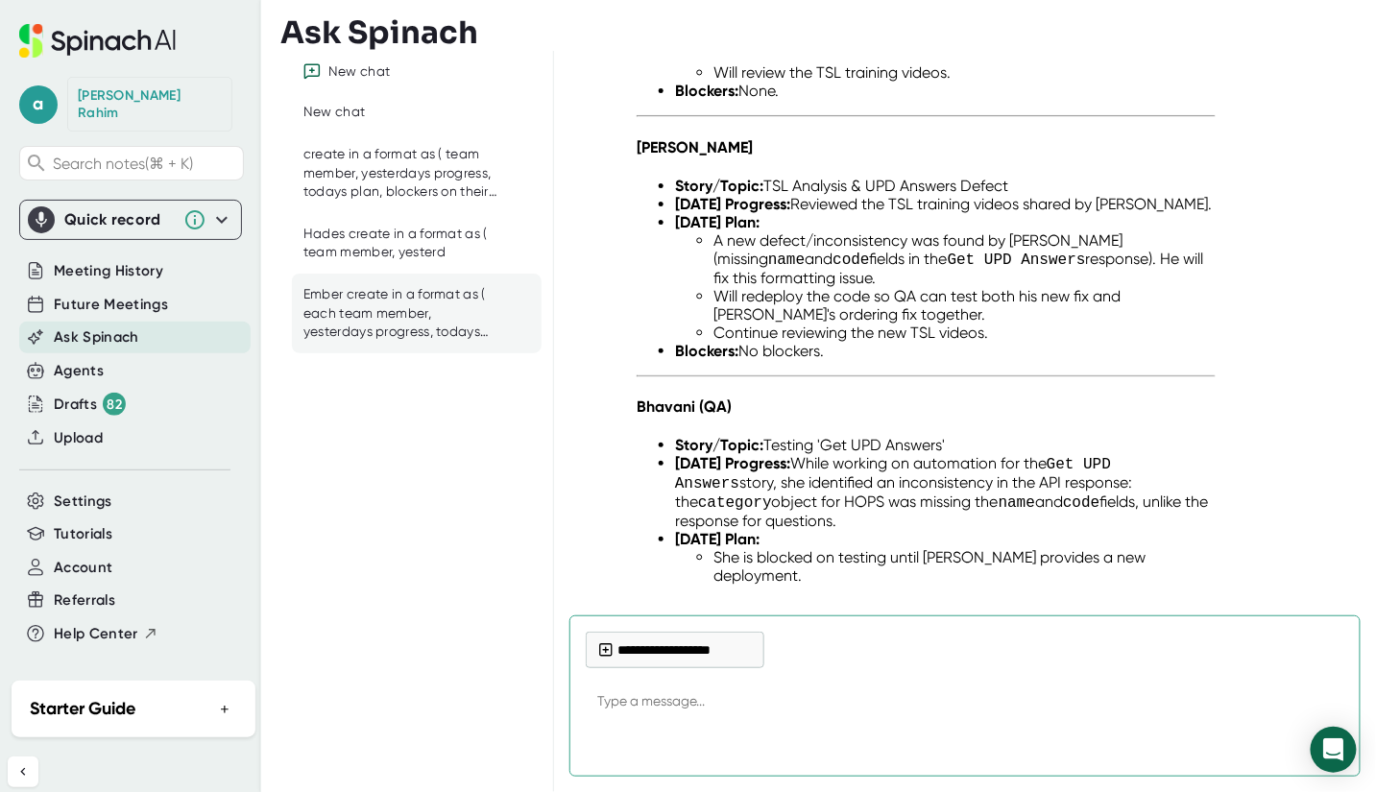
scroll to position [11016, 0]
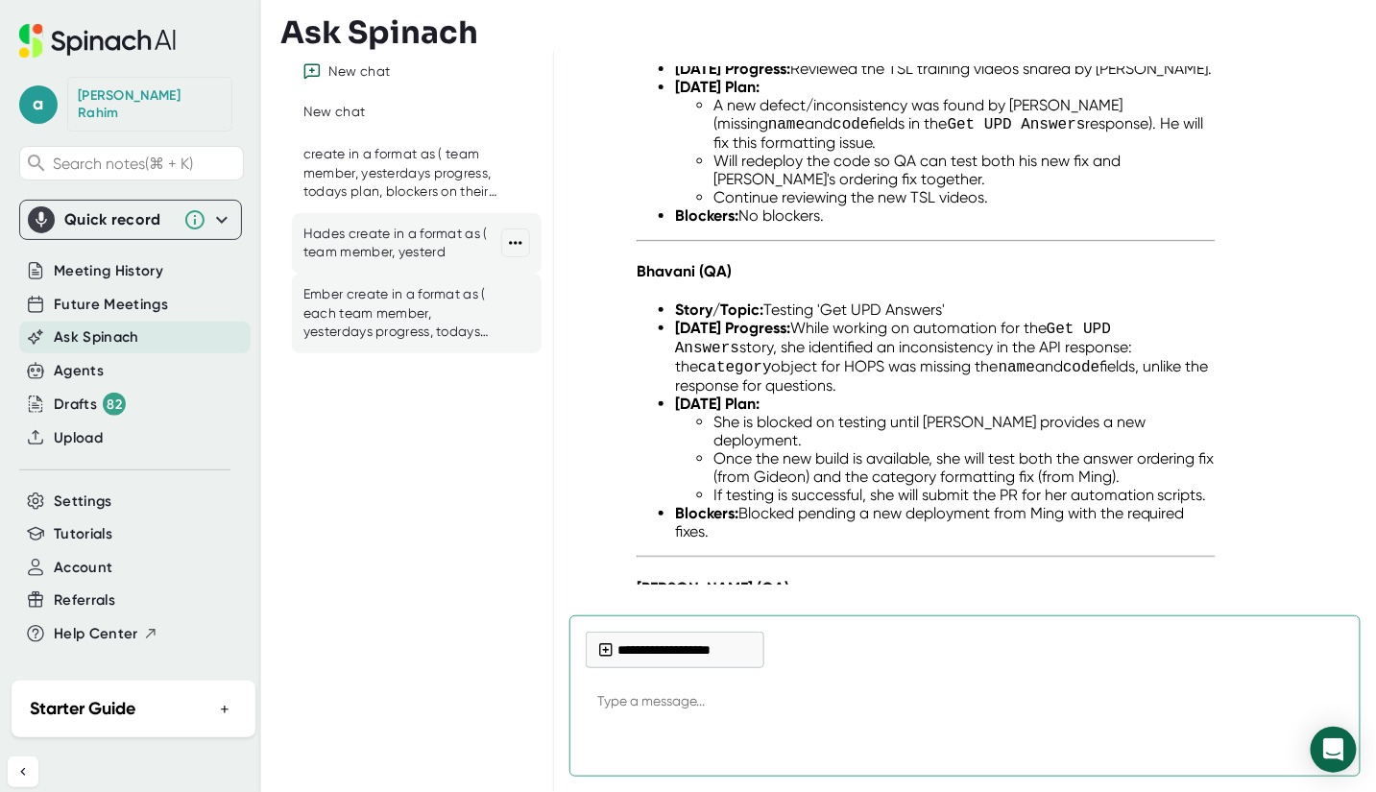
click at [400, 250] on div "Hades create in a format as ( team member, yesterd" at bounding box center [402, 243] width 198 height 37
click at [399, 249] on div "Hades create in a format as ( team member, yesterd" at bounding box center [402, 243] width 198 height 37
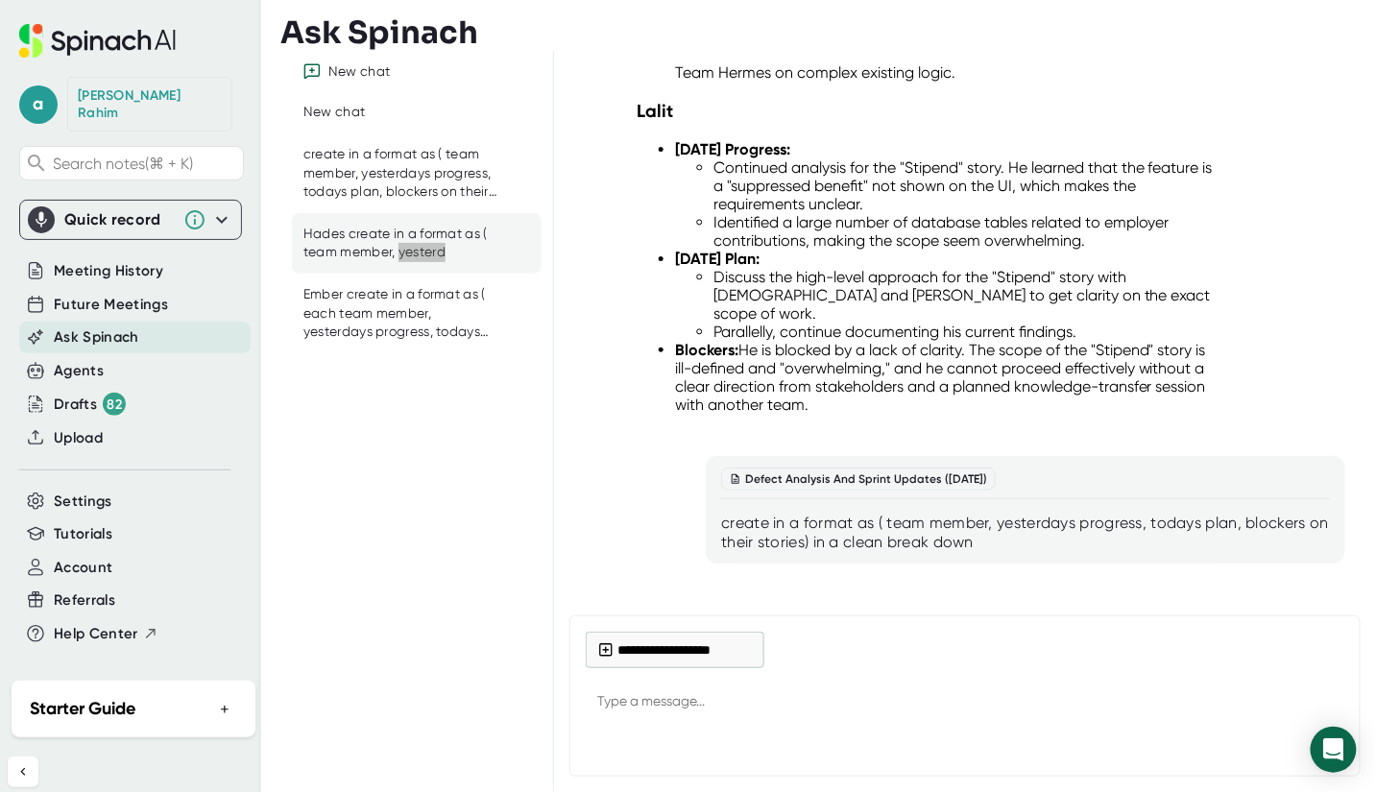
scroll to position [16850, 0]
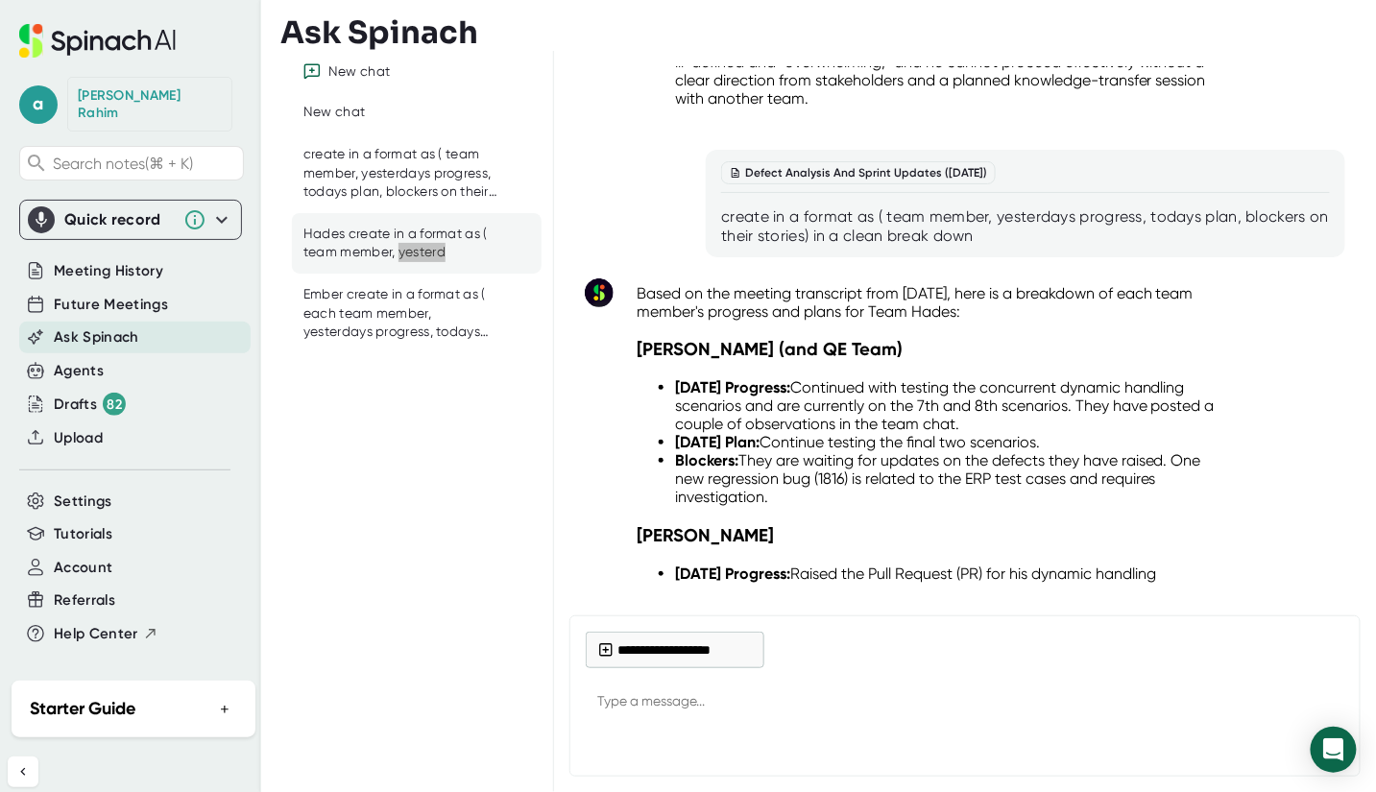
type textarea "x"
